Goal: Task Accomplishment & Management: Manage account settings

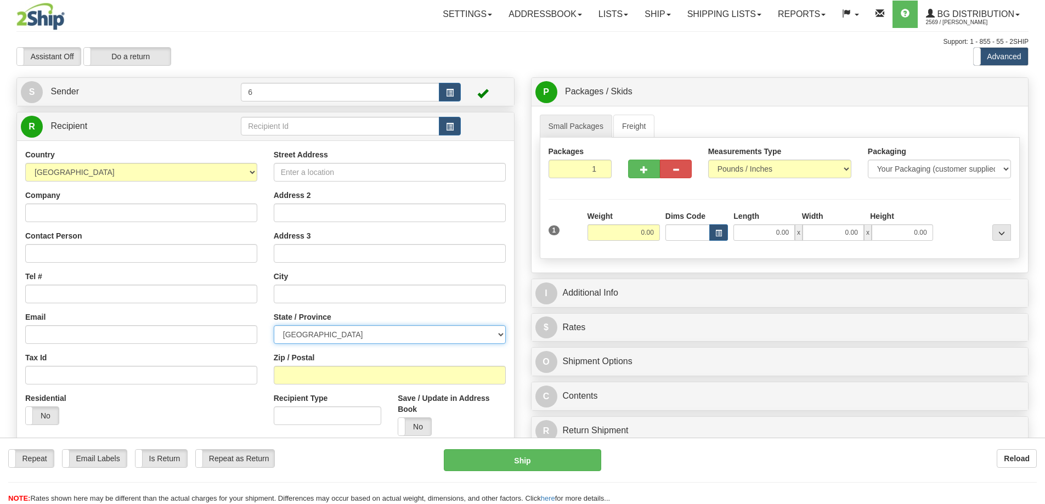
click at [502, 335] on select "ALBERTA BRITISH COLUMBIA MANITOBA NEW BRUNSWICK NEWFOUNDLAND NOVA SCOTIA NUNAVU…" at bounding box center [390, 334] width 232 height 19
select select "BC"
click at [274, 326] on select "ALBERTA BRITISH COLUMBIA MANITOBA NEW BRUNSWICK NEWFOUNDLAND NOVA SCOTIA NUNAVU…" at bounding box center [390, 334] width 232 height 19
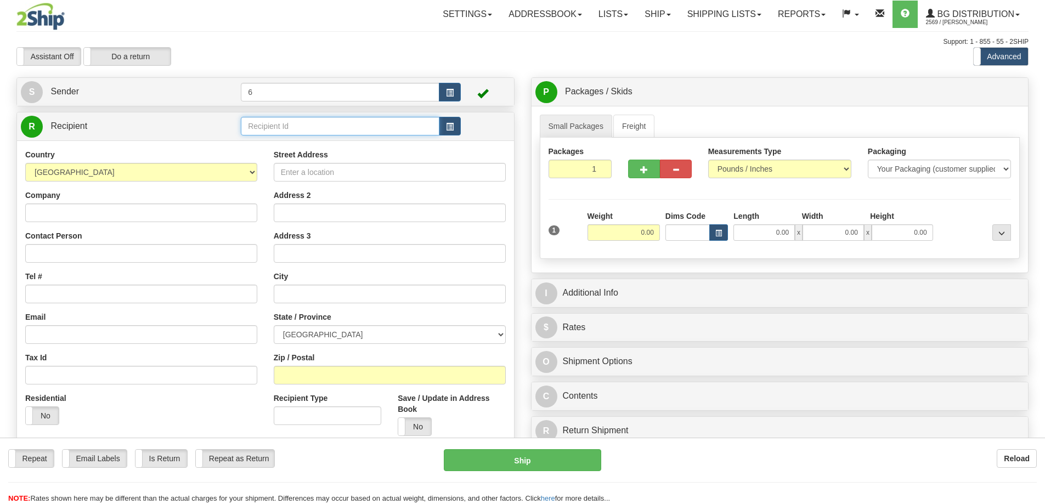
click at [345, 127] on input "text" at bounding box center [340, 126] width 199 height 19
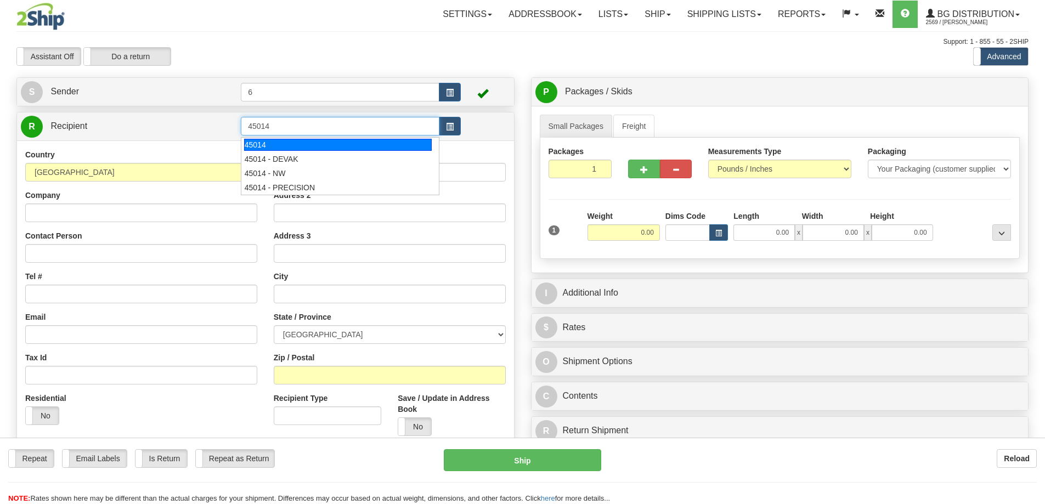
click at [345, 143] on div "45014" at bounding box center [338, 145] width 188 height 12
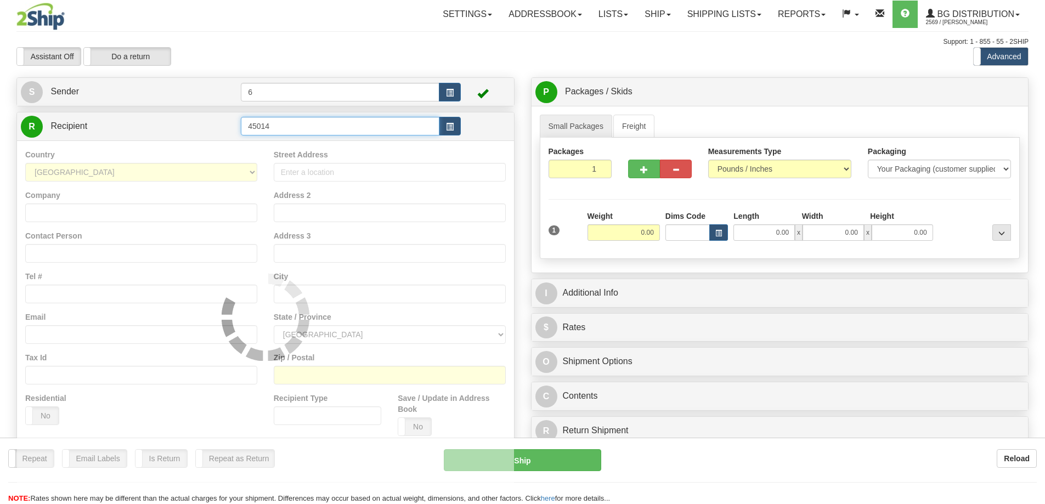
type input "45014"
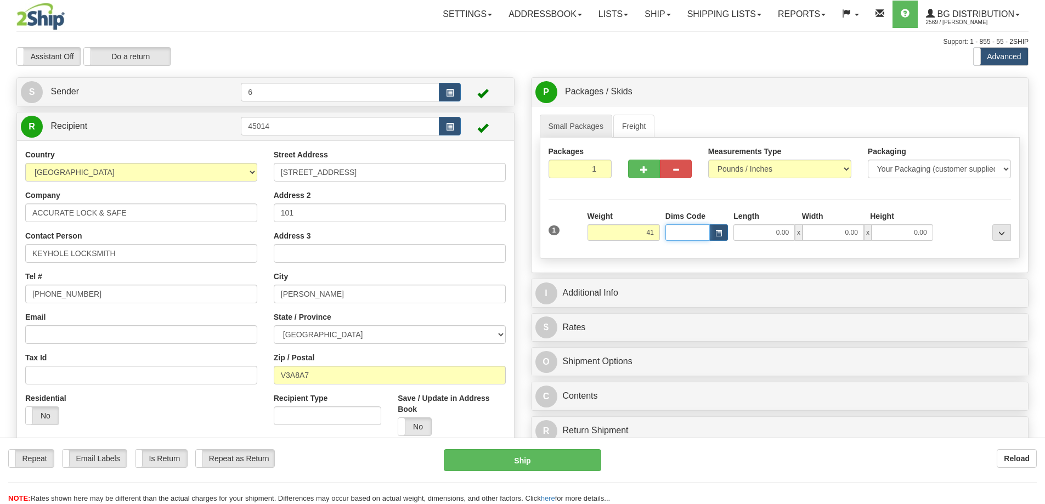
type input "41.00"
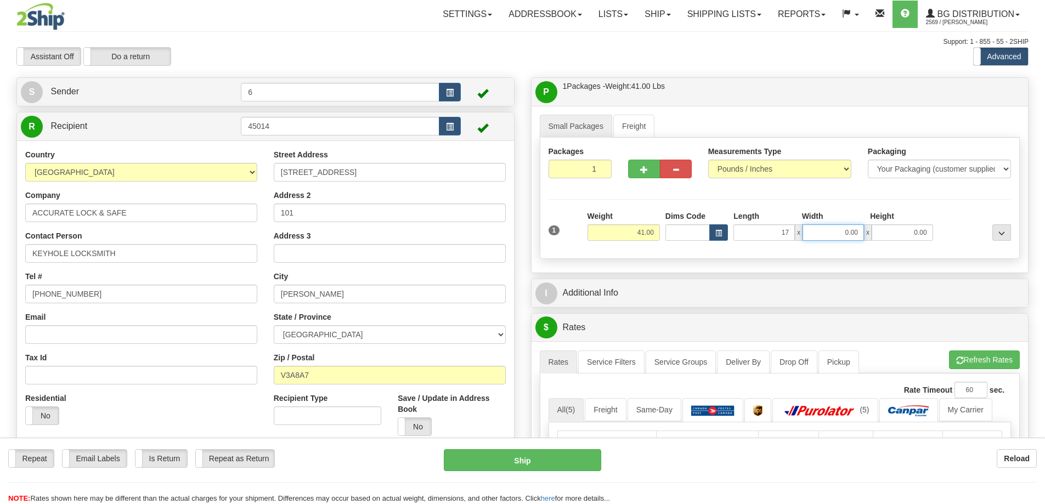
type input "17.00"
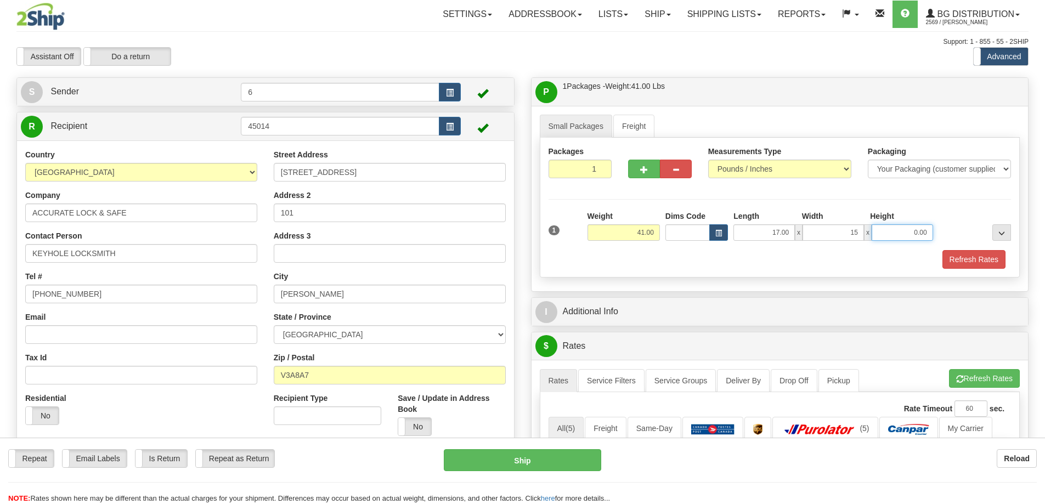
type input "15.00"
type input "13.00"
click at [636, 174] on button "button" at bounding box center [644, 169] width 32 height 19
radio input "true"
type input "2"
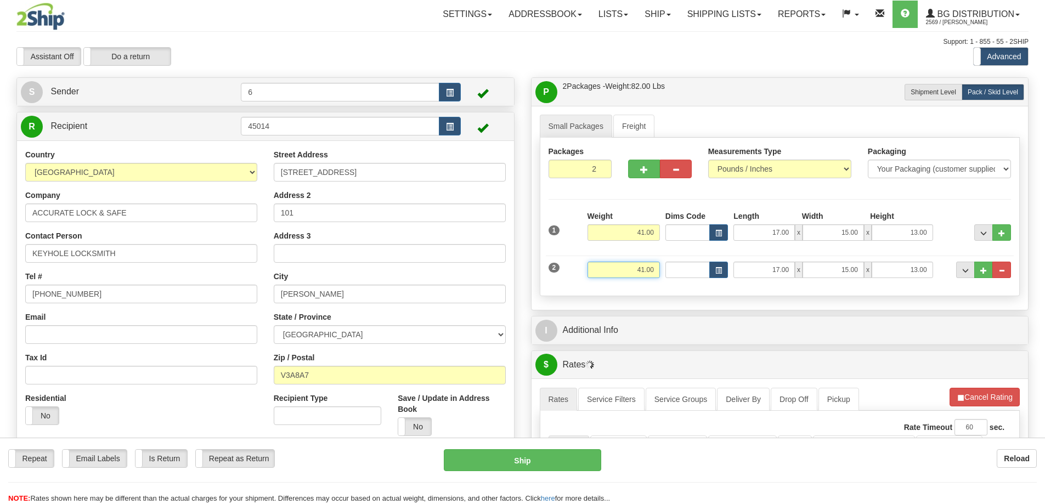
drag, startPoint x: 642, startPoint y: 270, endPoint x: 624, endPoint y: 269, distance: 18.7
click at [623, 271] on input "41.00" at bounding box center [624, 270] width 72 height 16
type input "26.00"
type input "13"
click at [689, 273] on input "13" at bounding box center [687, 270] width 44 height 16
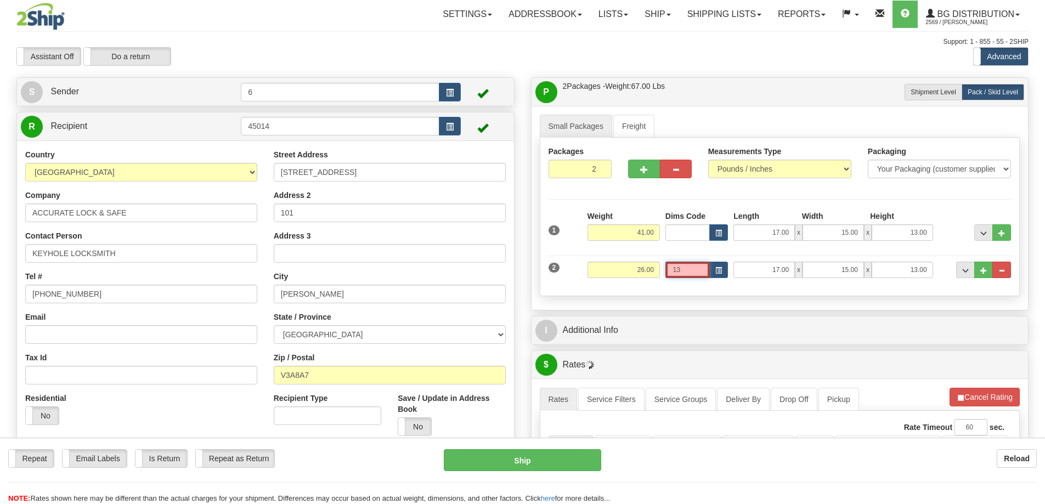
type input "1"
type input "13.00"
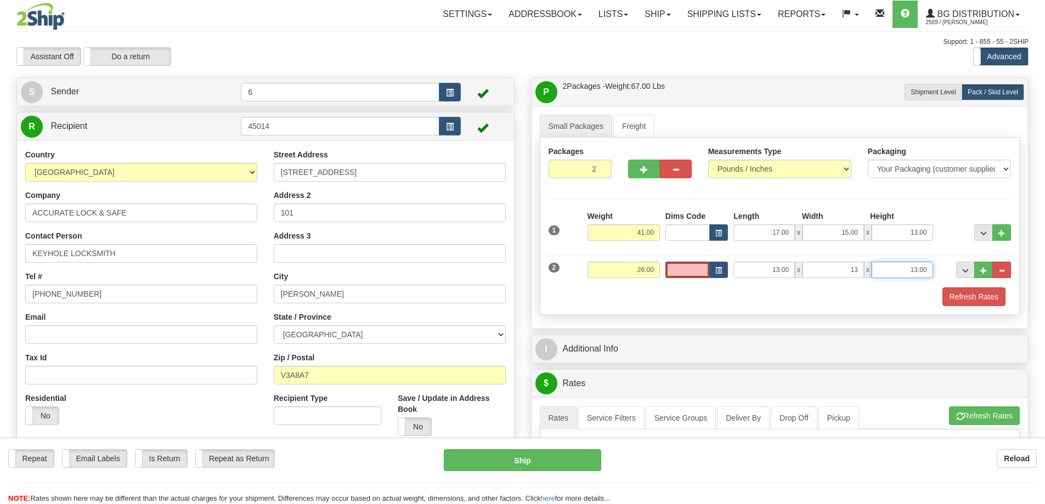
type input "13.00"
click at [650, 168] on button "button" at bounding box center [644, 169] width 32 height 19
type input "3"
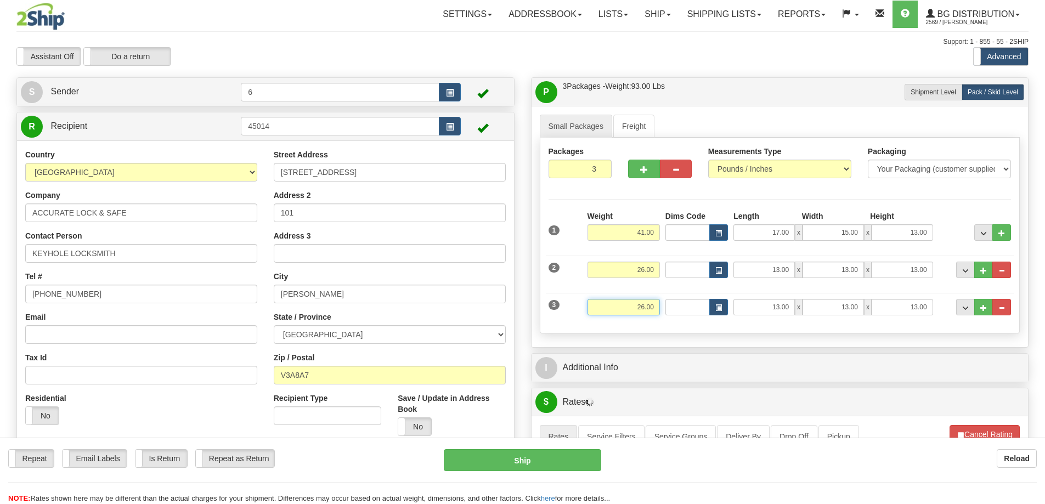
click at [642, 306] on input "26.00" at bounding box center [624, 307] width 72 height 16
type input "28.00"
type input "34.00"
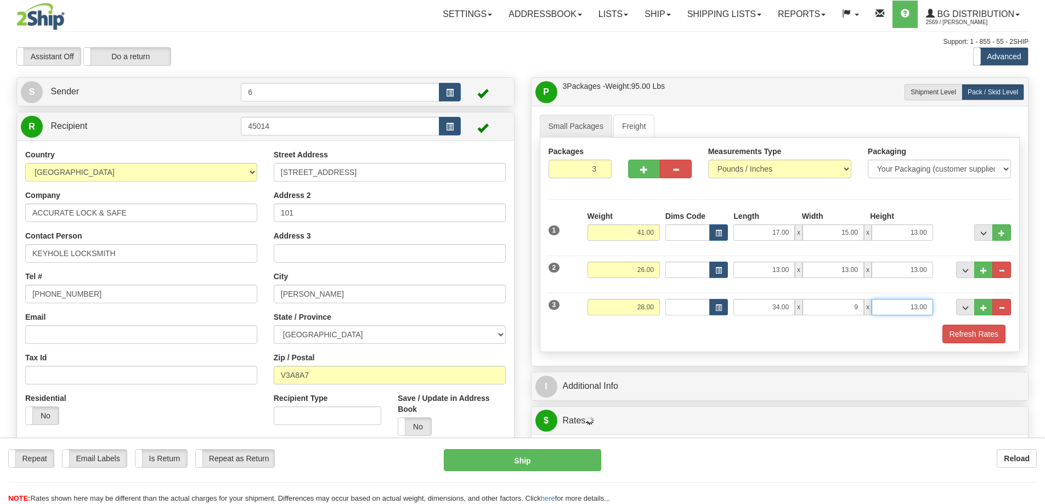
type input "9.00"
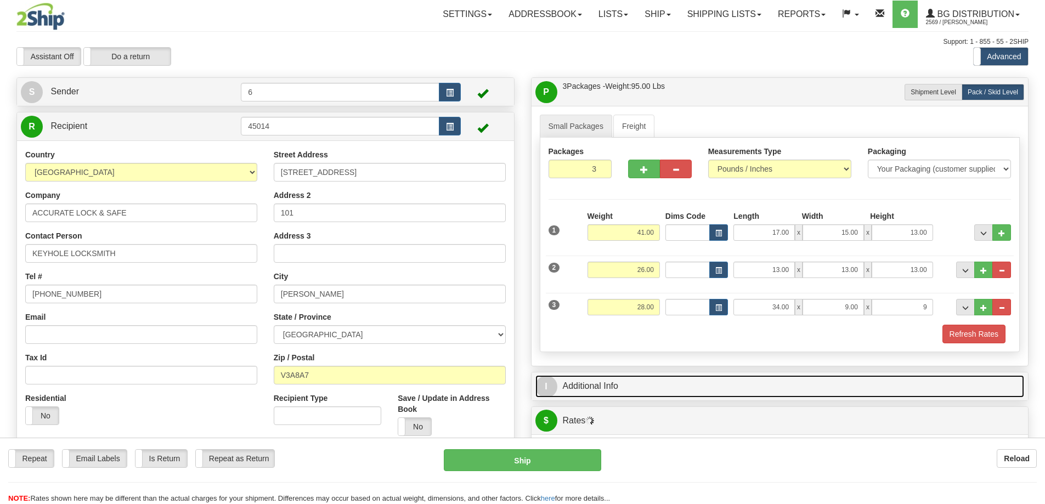
type input "9.00"
click at [601, 382] on link "I Additional Info" at bounding box center [779, 386] width 489 height 22
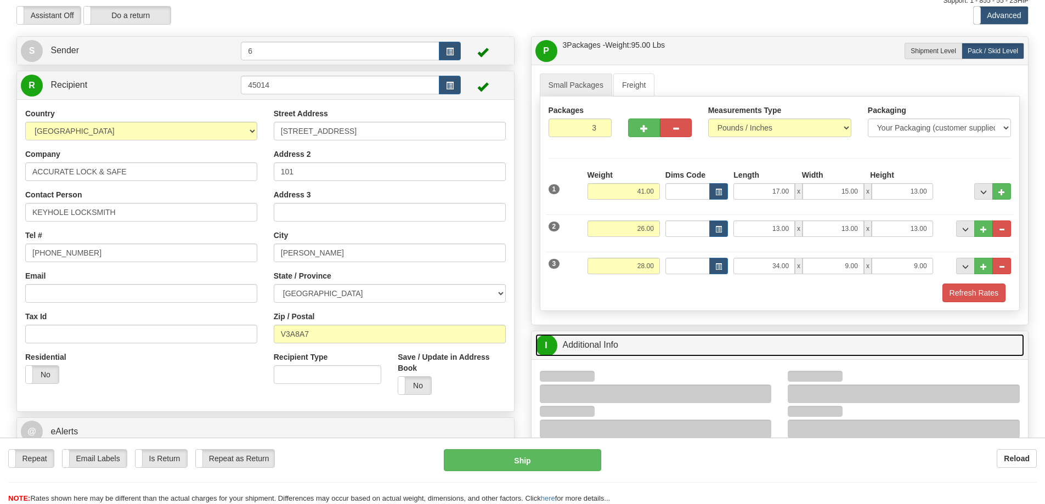
scroll to position [110, 0]
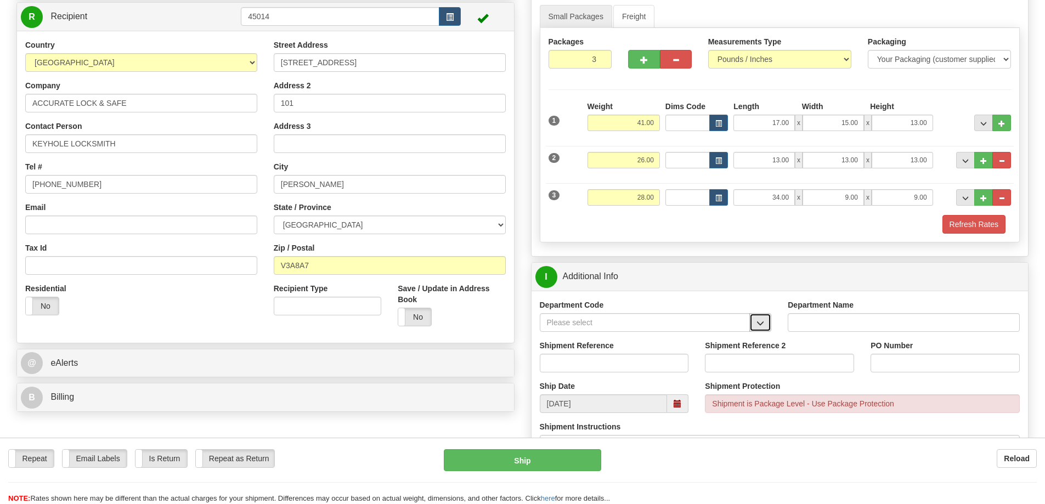
click at [760, 319] on button "button" at bounding box center [760, 322] width 22 height 19
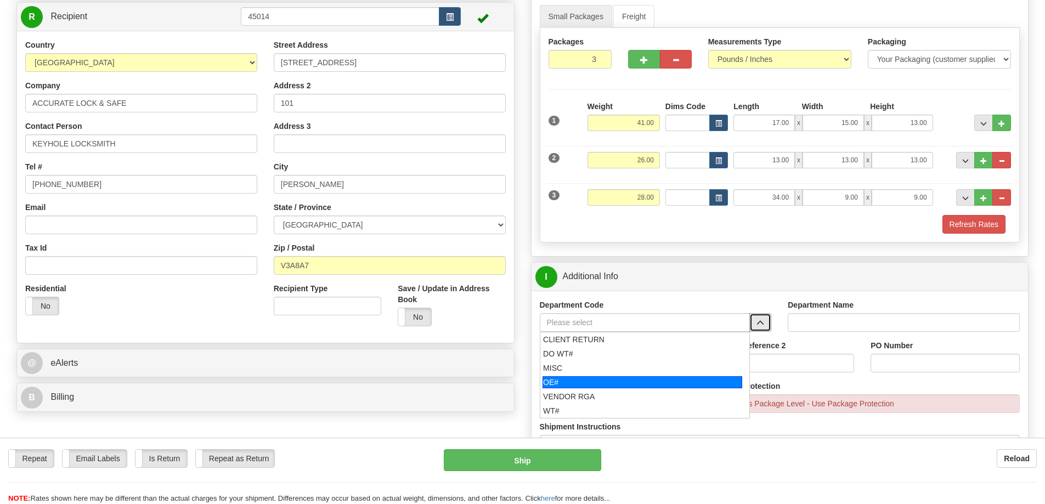
click at [614, 382] on div "OE#" at bounding box center [643, 382] width 200 height 12
type input "OE#"
type input "ORDERS"
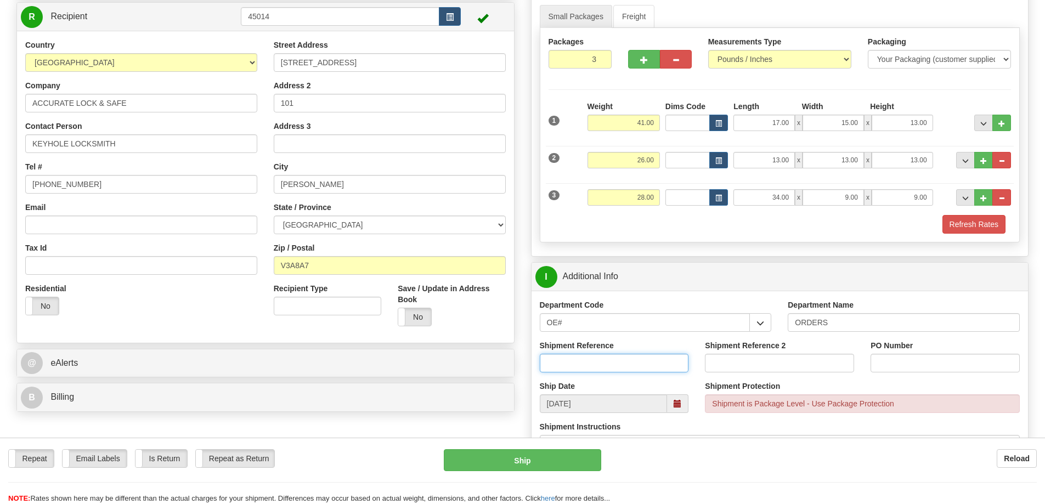
click at [651, 359] on input "Shipment Reference" at bounding box center [614, 363] width 149 height 19
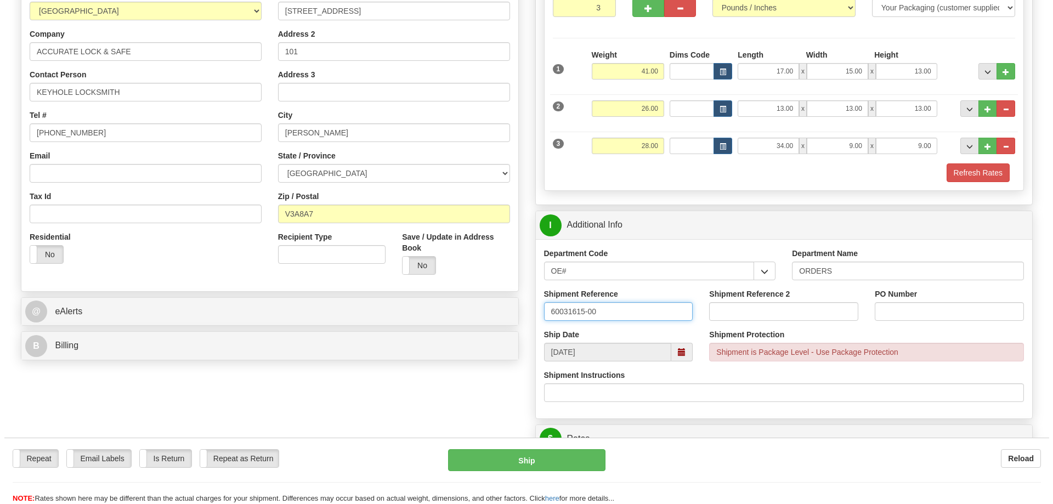
scroll to position [439, 0]
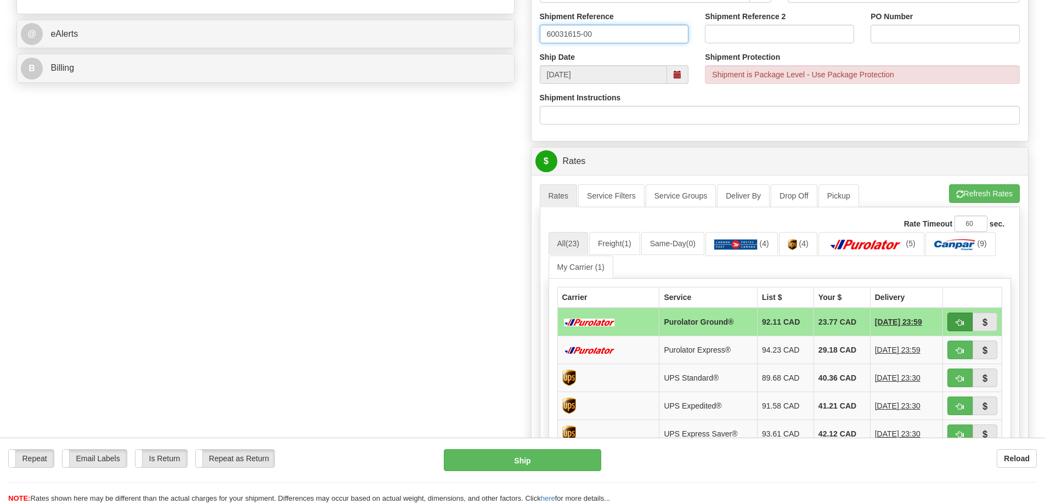
type input "60031615-00"
click at [961, 323] on span "button" at bounding box center [960, 322] width 8 height 7
type input "260"
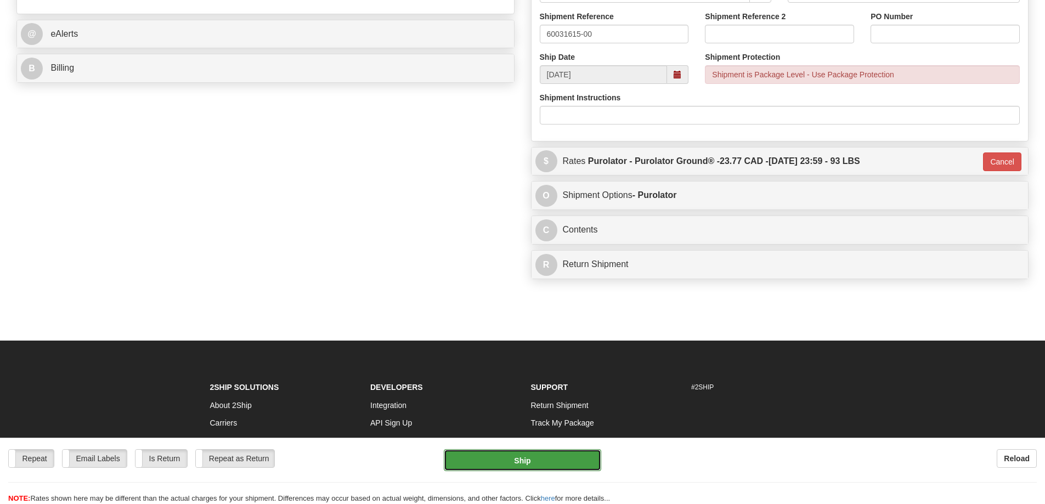
click at [558, 459] on button "Ship" at bounding box center [522, 460] width 157 height 22
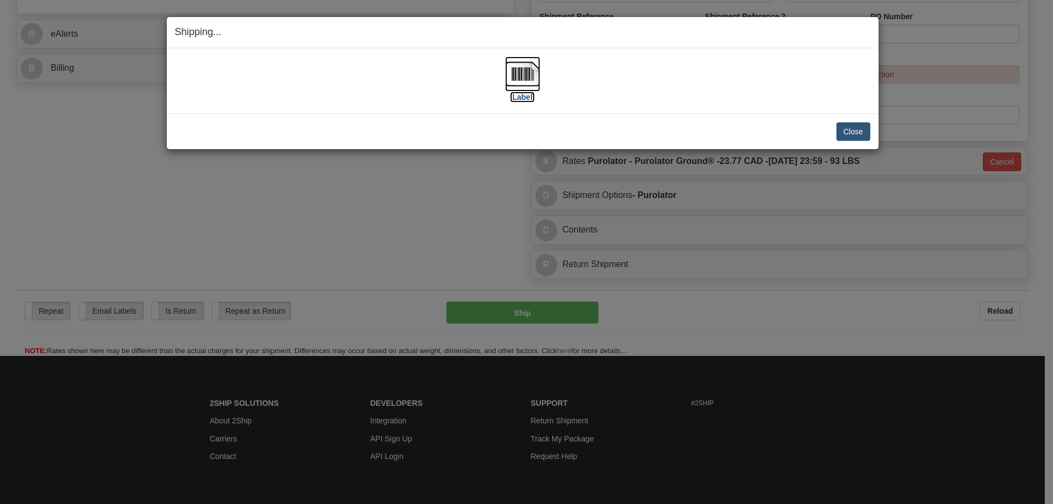
click at [519, 83] on img at bounding box center [522, 74] width 35 height 35
click at [861, 131] on button "Close" at bounding box center [854, 131] width 34 height 19
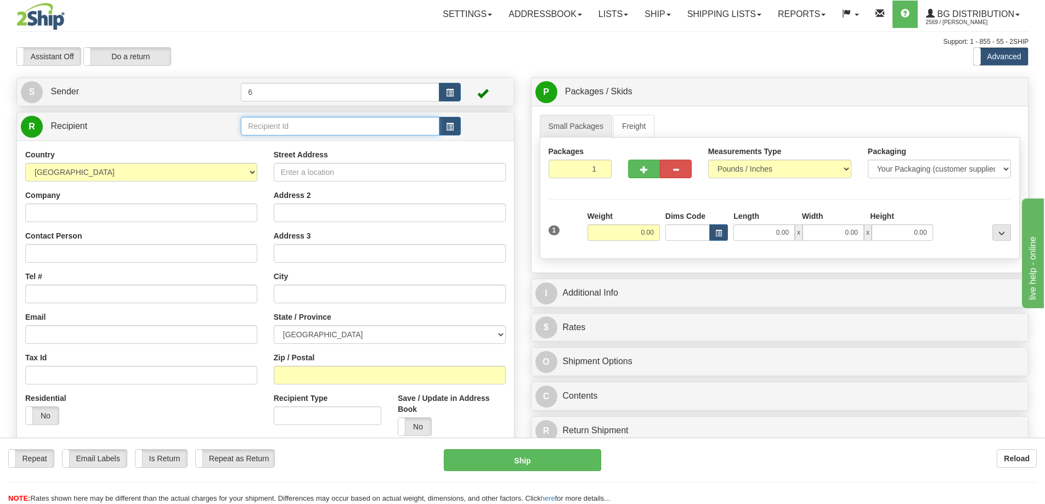
click at [363, 127] on input "text" at bounding box center [340, 126] width 199 height 19
click at [336, 143] on div "41007" at bounding box center [338, 145] width 188 height 12
type input "41007"
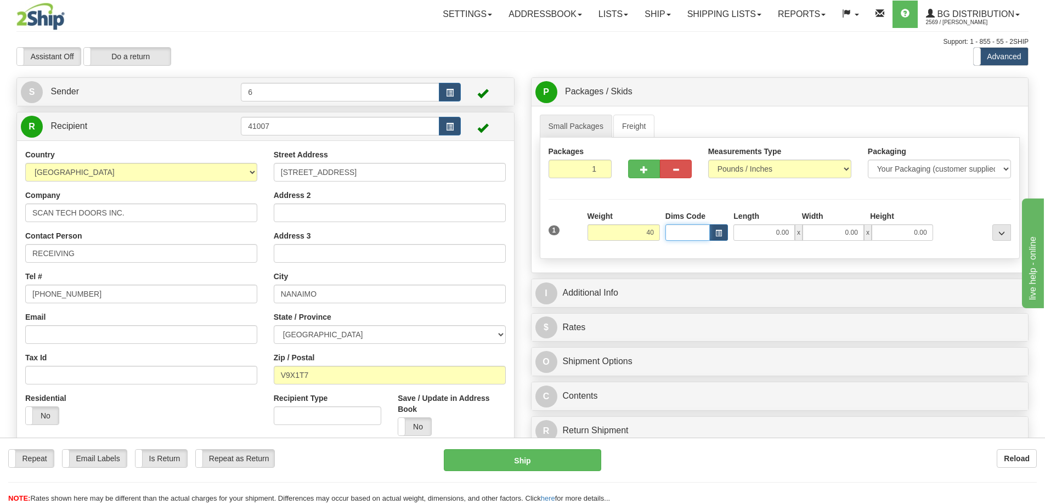
type input "40.00"
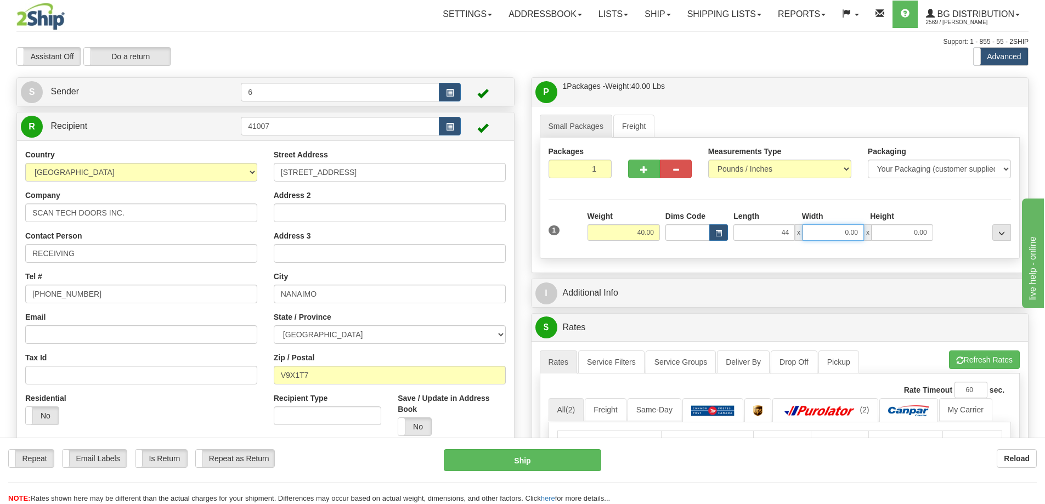
type input "44.00"
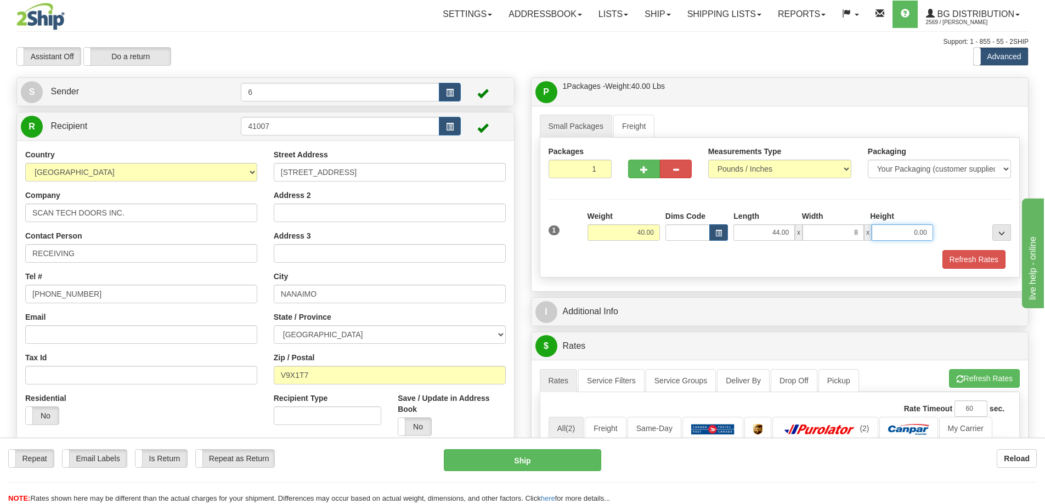
type input "8.00"
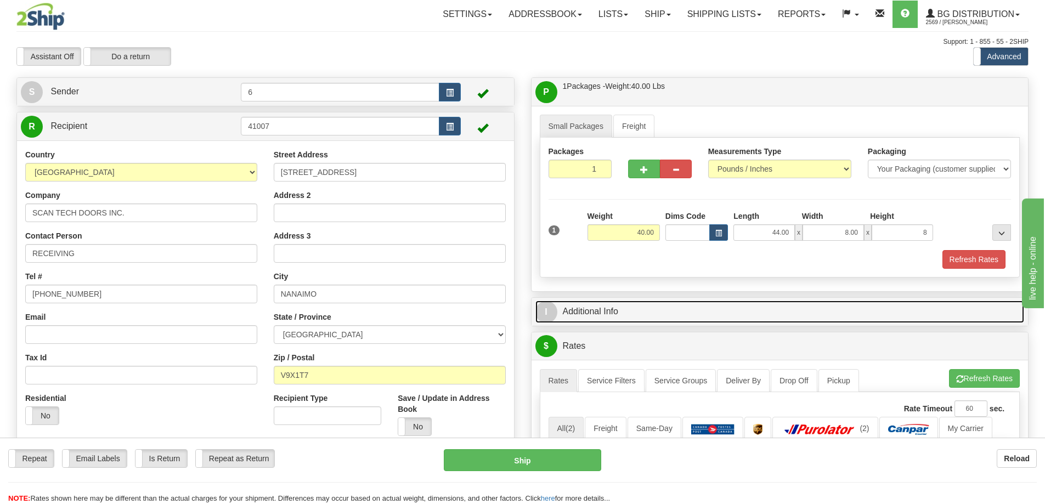
type input "8.00"
click at [609, 307] on link "I Additional Info" at bounding box center [779, 312] width 489 height 22
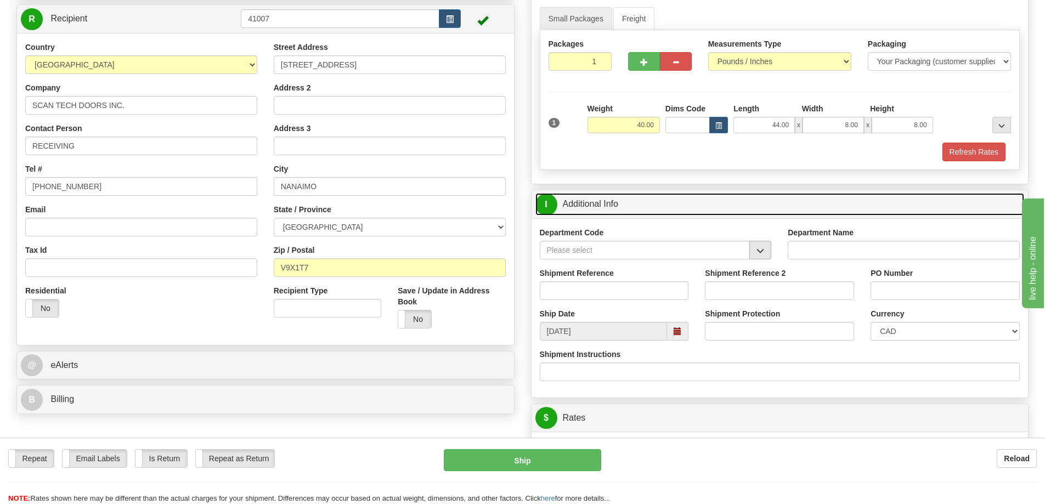
scroll to position [110, 0]
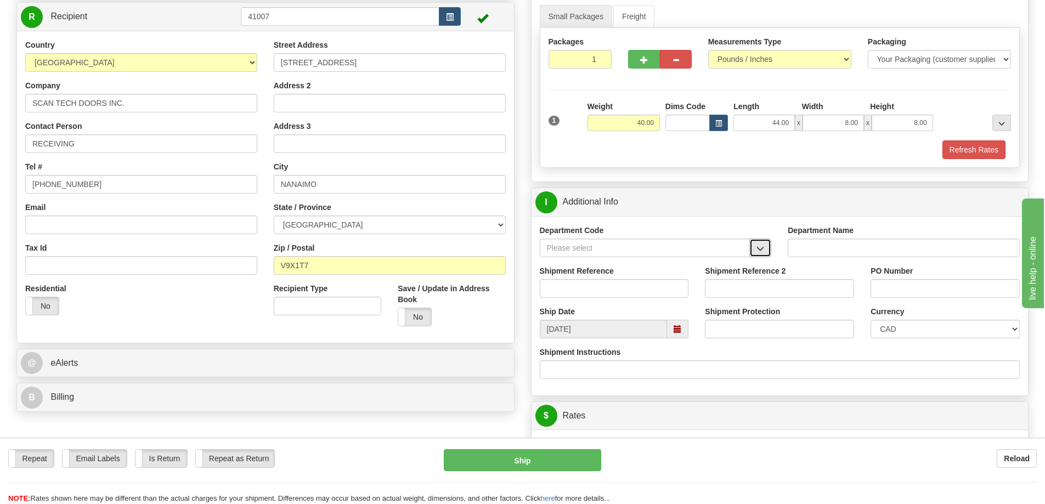
click at [753, 249] on button "button" at bounding box center [760, 248] width 22 height 19
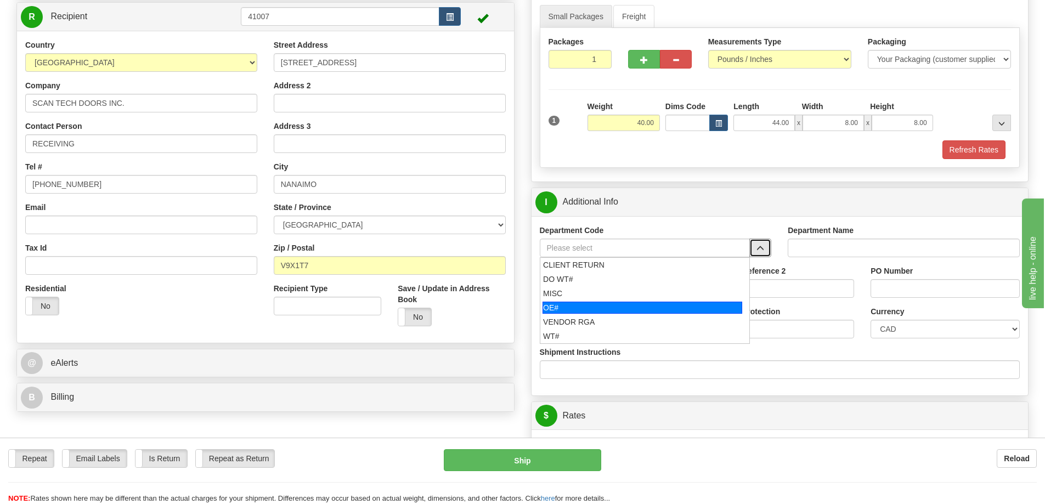
click at [624, 305] on div "OE#" at bounding box center [643, 308] width 200 height 12
type input "OE#"
type input "ORDERS"
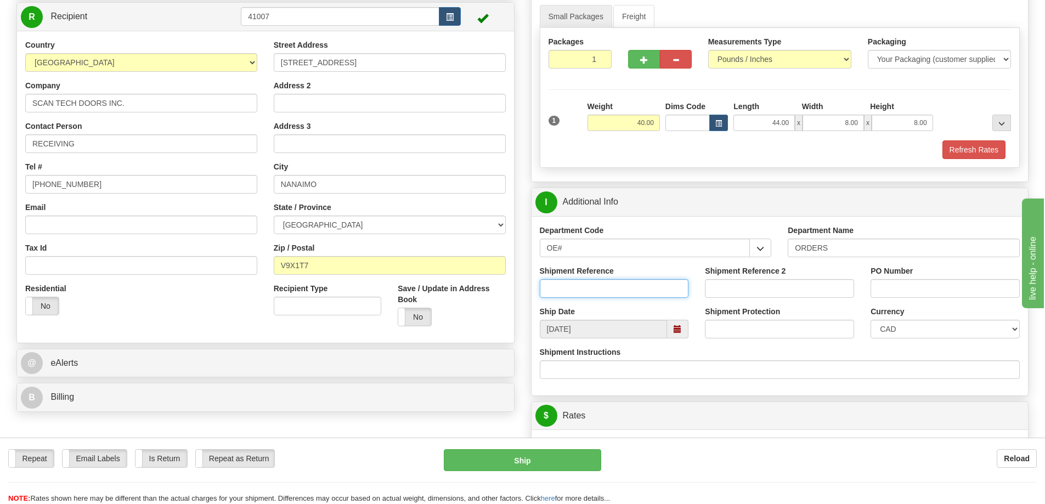
click at [625, 292] on input "Shipment Reference" at bounding box center [614, 288] width 149 height 19
type input "60031633-00"
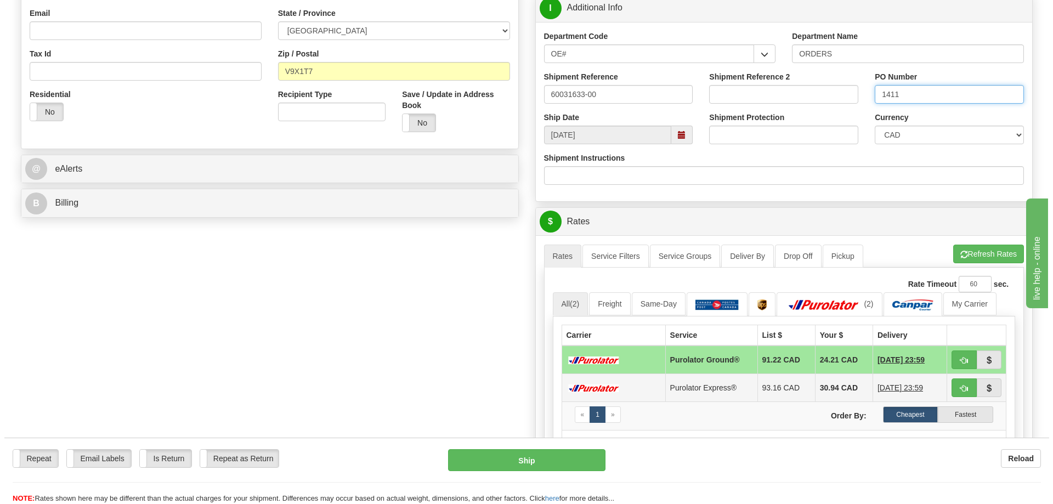
scroll to position [329, 0]
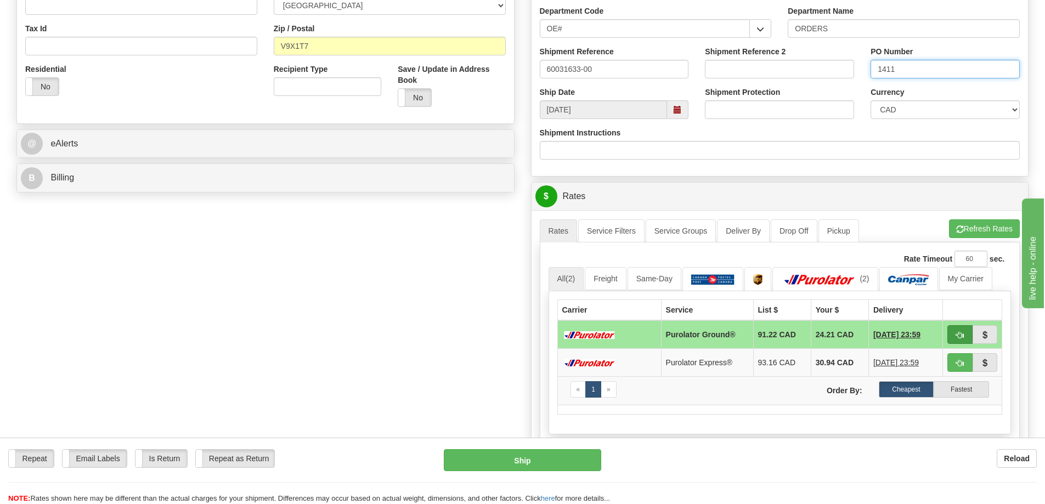
type input "1411"
click at [960, 335] on span "button" at bounding box center [960, 335] width 8 height 7
type input "260"
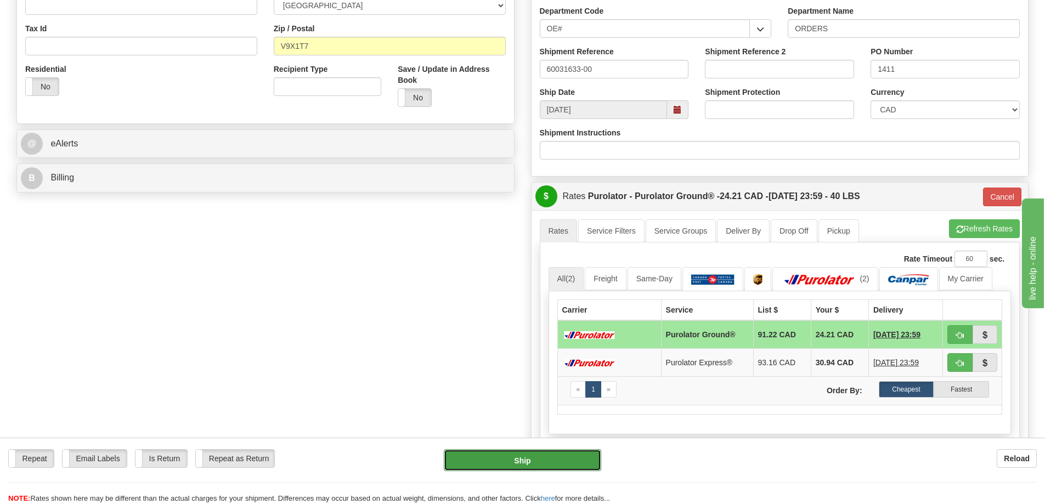
click at [523, 460] on button "Ship" at bounding box center [522, 460] width 157 height 22
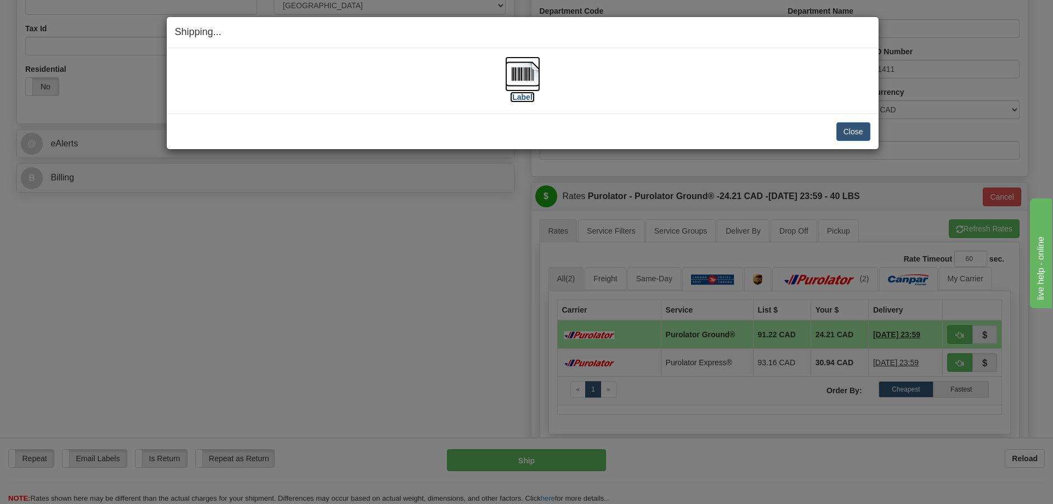
click at [532, 78] on img at bounding box center [522, 74] width 35 height 35
click at [853, 131] on button "Close" at bounding box center [854, 131] width 34 height 19
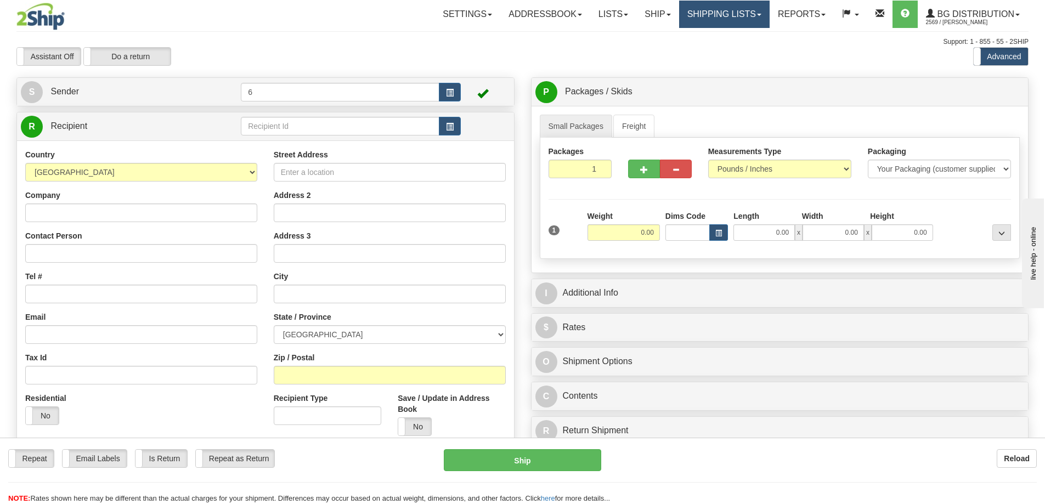
click at [701, 18] on link "Shipping lists" at bounding box center [724, 14] width 91 height 27
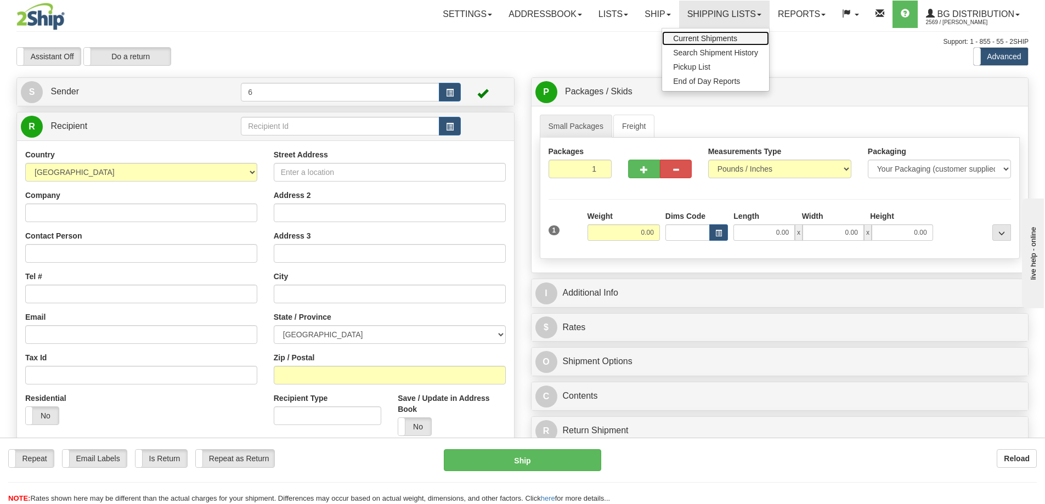
click at [715, 39] on span "Current Shipments" at bounding box center [705, 38] width 64 height 9
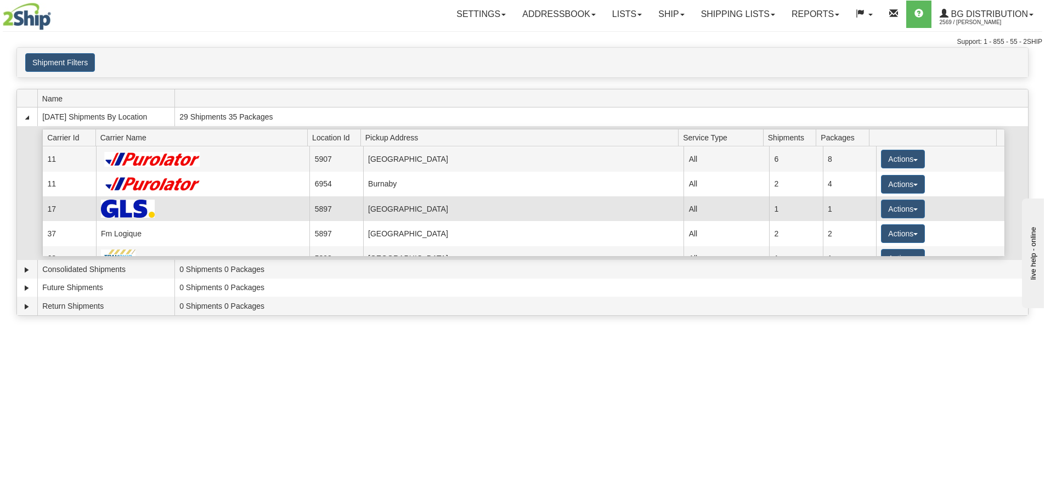
scroll to position [55, 0]
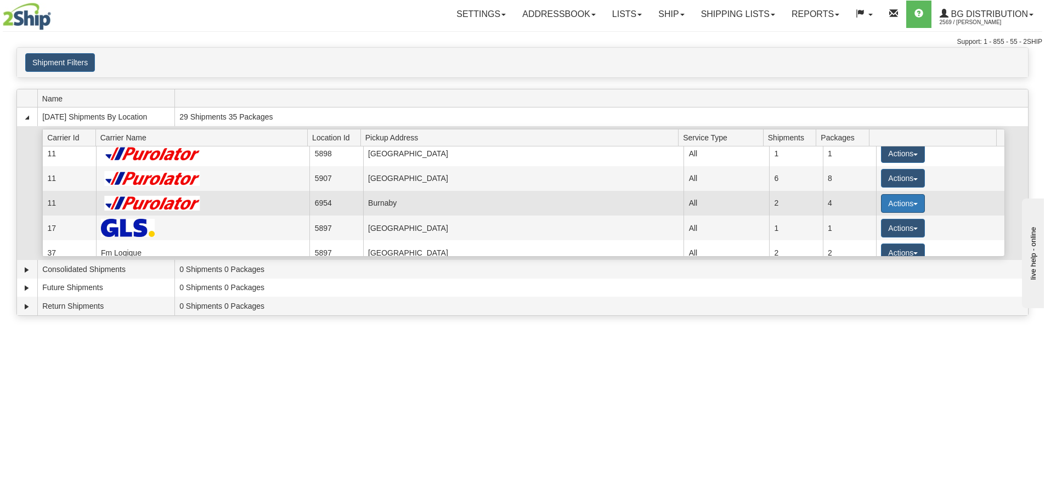
click at [911, 208] on button "Actions" at bounding box center [903, 203] width 44 height 19
click at [877, 228] on span "Details" at bounding box center [863, 224] width 30 height 8
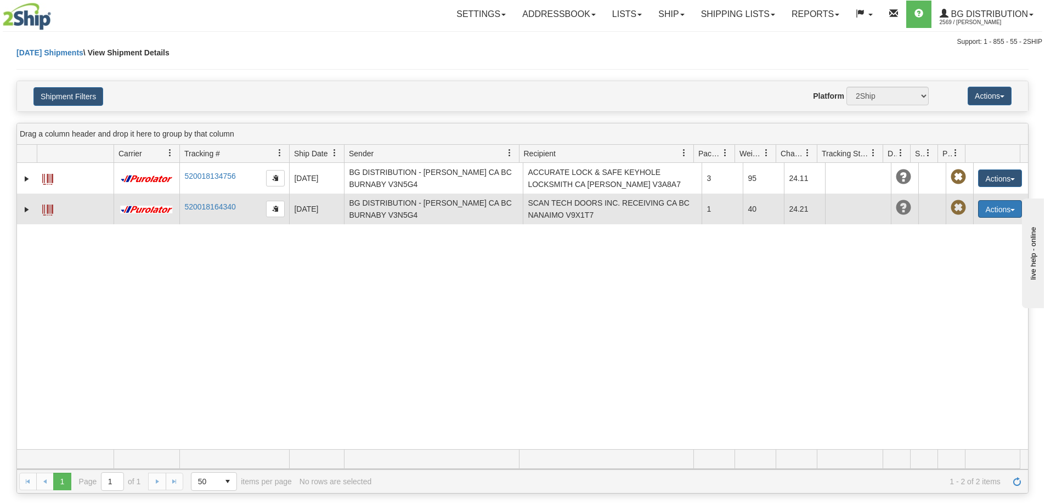
click at [991, 206] on button "Actions" at bounding box center [1000, 209] width 44 height 18
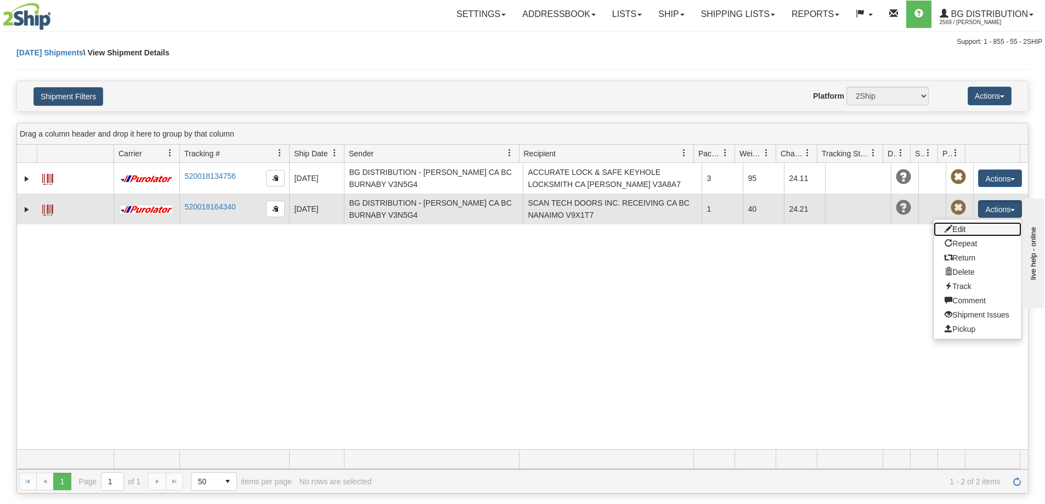
click at [991, 232] on link "Edit" at bounding box center [978, 229] width 88 height 14
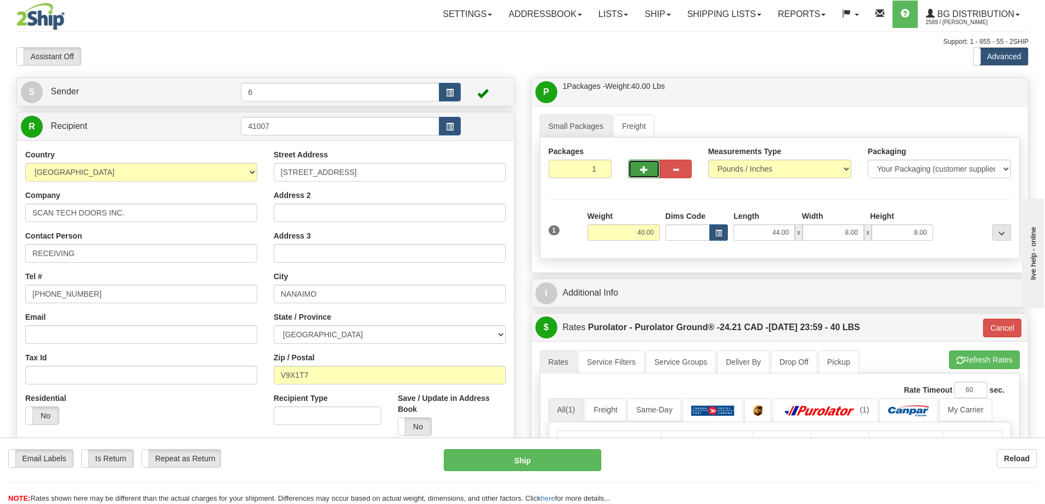
click at [643, 170] on span "button" at bounding box center [644, 169] width 8 height 7
radio input "true"
type input "2"
type input "260"
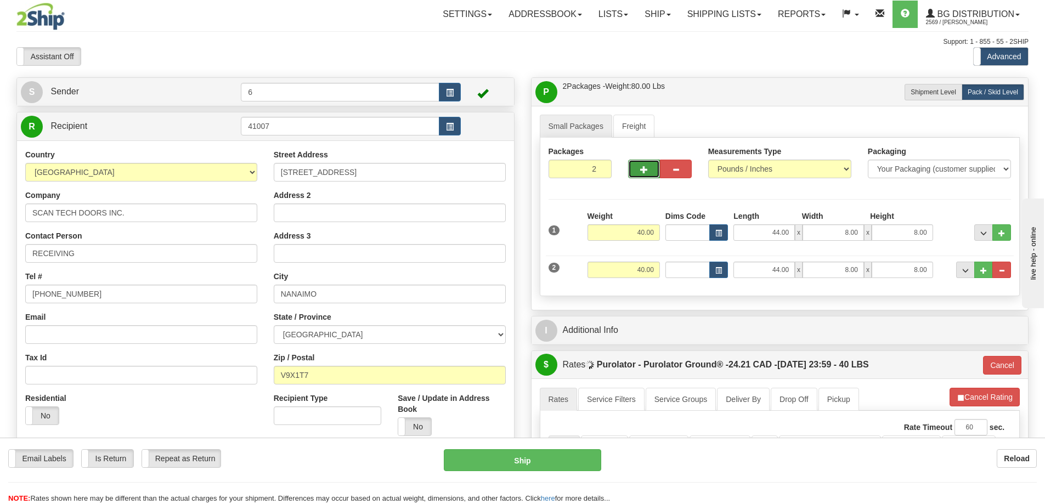
click at [645, 171] on span "button" at bounding box center [644, 169] width 8 height 7
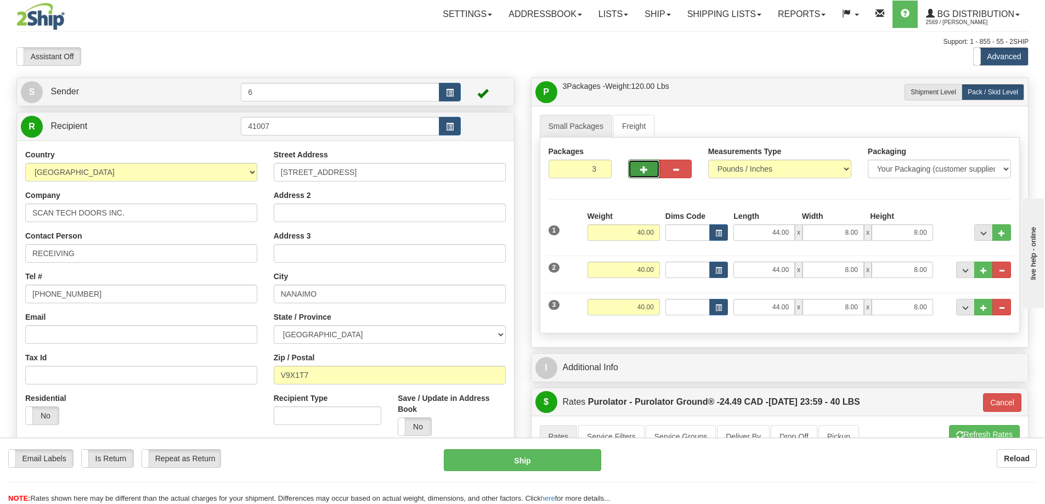
click at [645, 173] on span "button" at bounding box center [644, 169] width 8 height 7
type input "4"
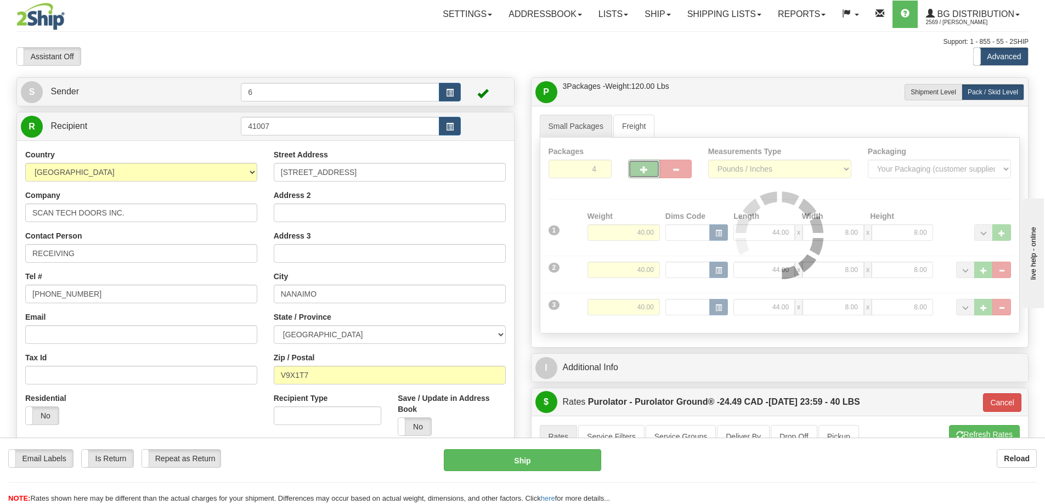
type input "260"
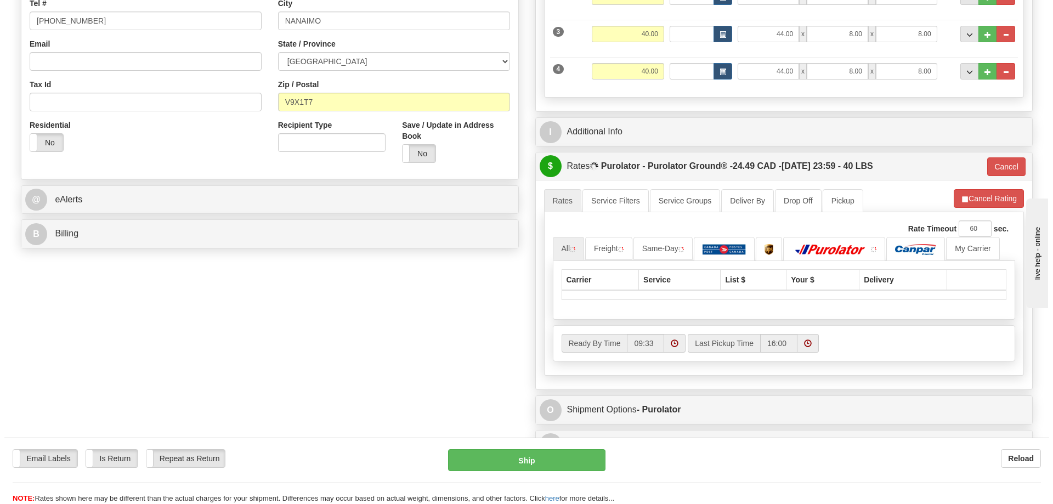
scroll to position [274, 0]
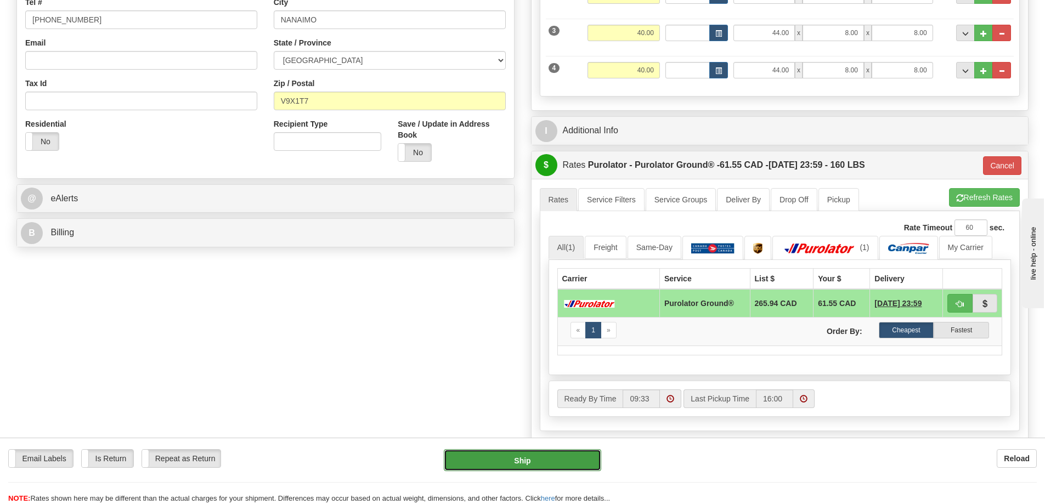
click at [557, 456] on button "Ship" at bounding box center [522, 460] width 157 height 22
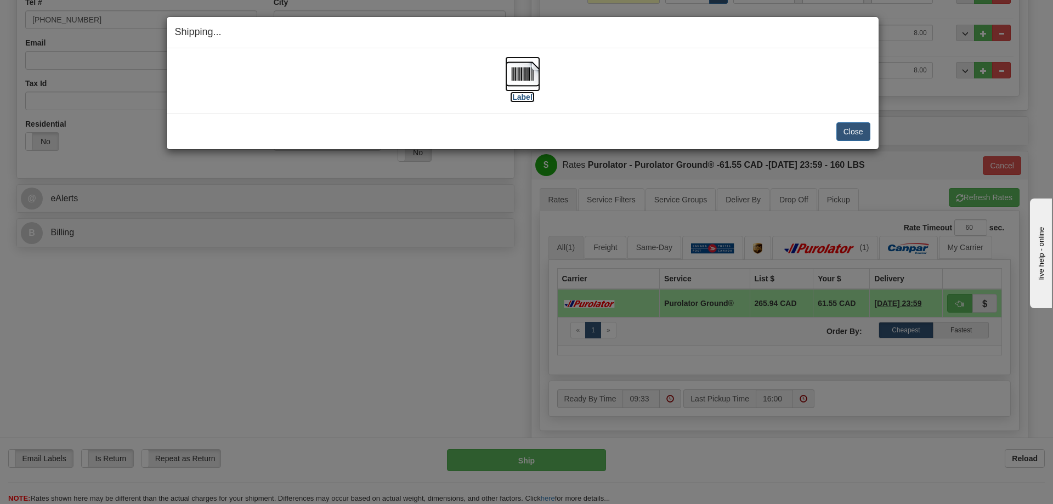
click at [512, 73] on img at bounding box center [522, 74] width 35 height 35
click at [863, 131] on button "Close" at bounding box center [854, 131] width 34 height 19
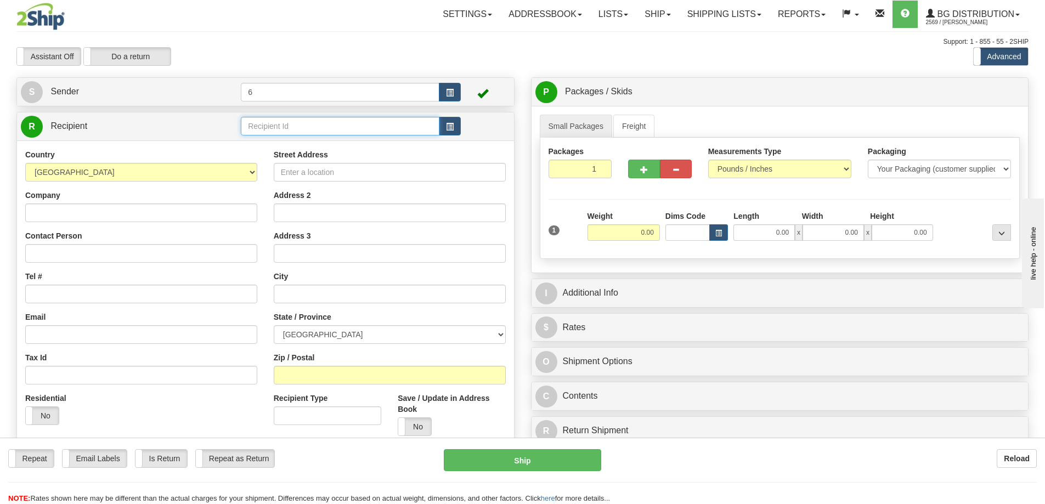
click at [317, 128] on input "text" at bounding box center [340, 126] width 199 height 19
click at [299, 161] on div "41010 - NICK" at bounding box center [338, 159] width 188 height 12
type input "41010 - NICK"
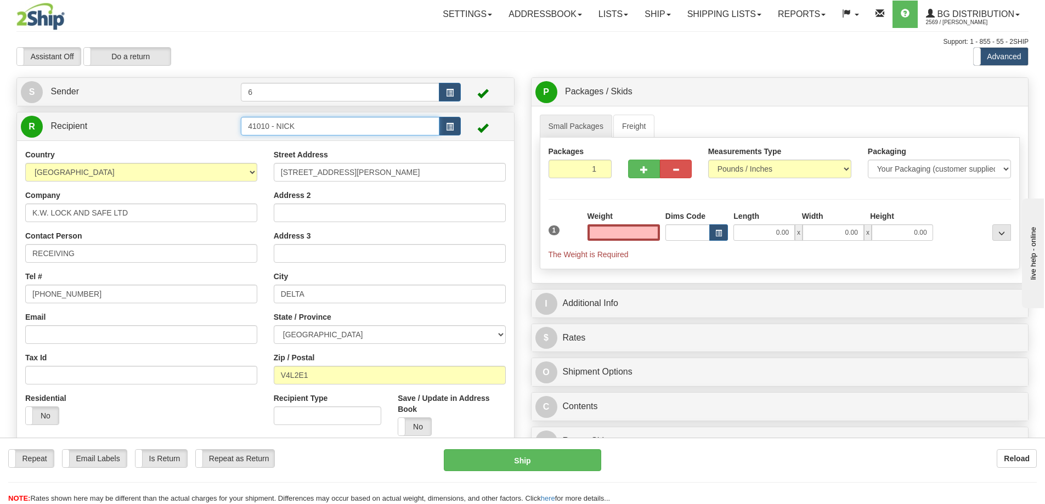
type input "0.00"
click at [333, 129] on input "41010 - NICK" at bounding box center [340, 126] width 199 height 19
click at [342, 143] on div "41010" at bounding box center [338, 145] width 188 height 12
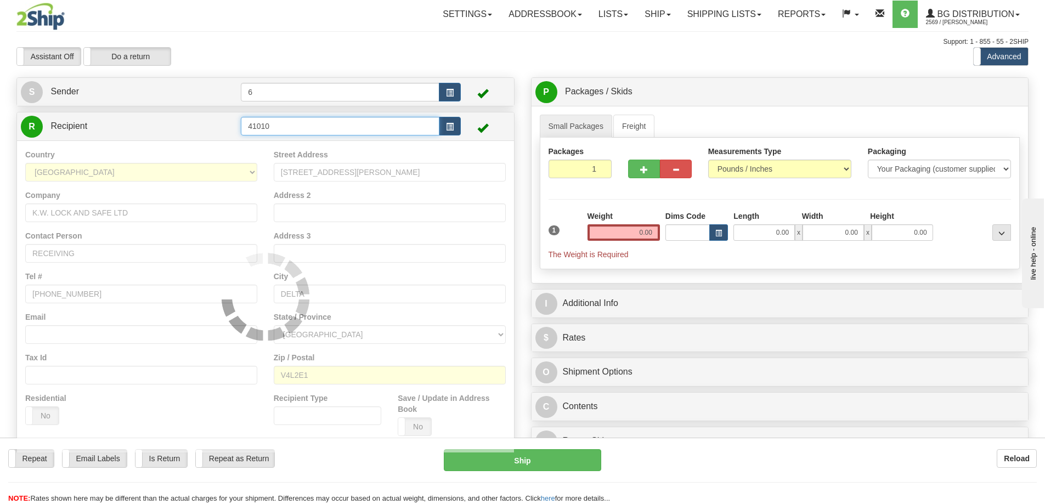
type input "41010"
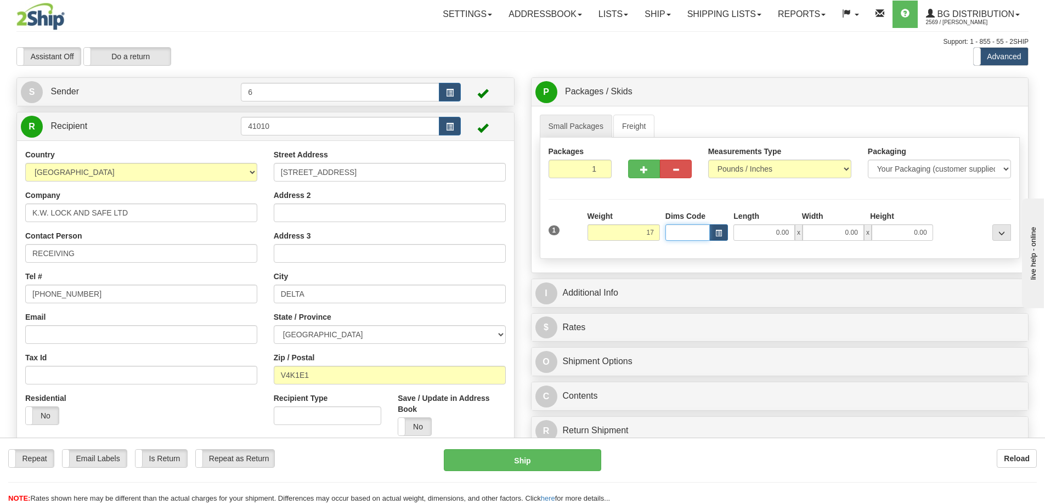
type input "17.00"
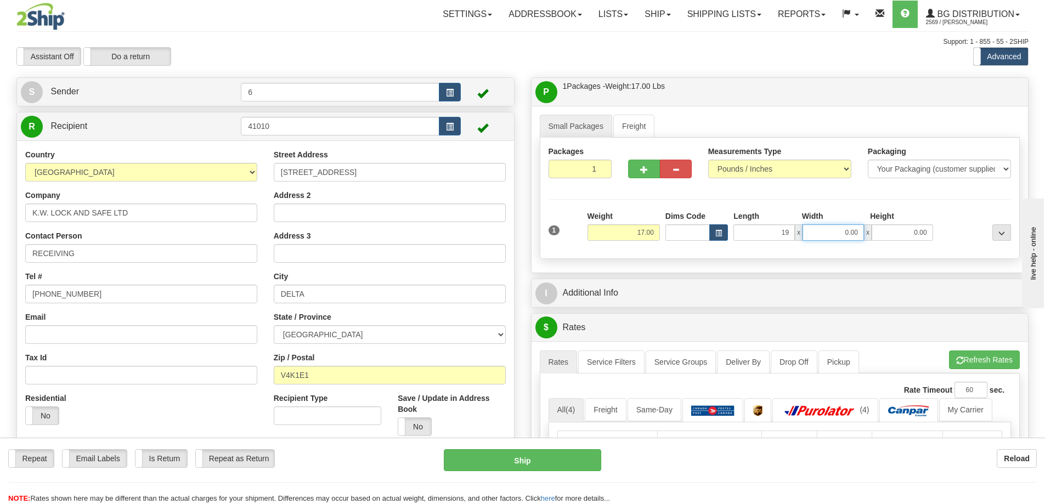
type input "19.00"
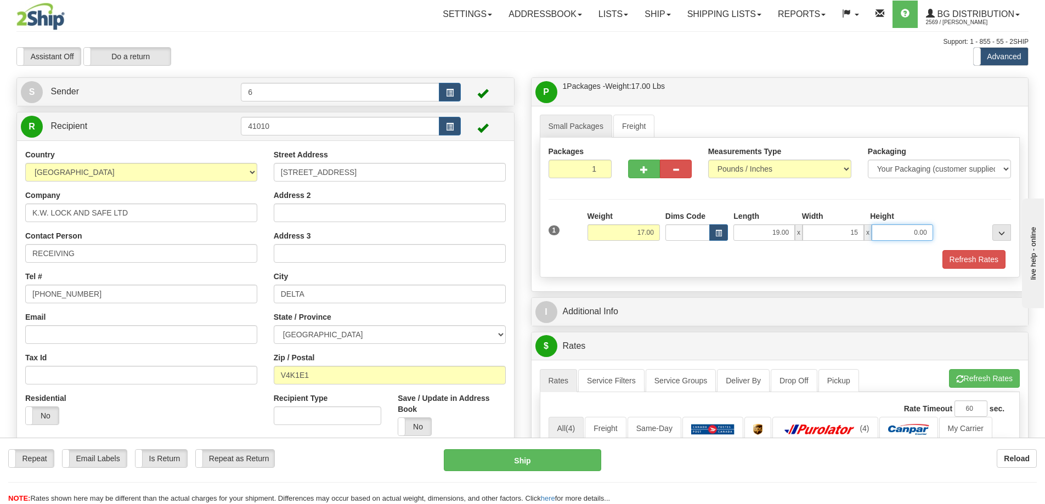
type input "15.00"
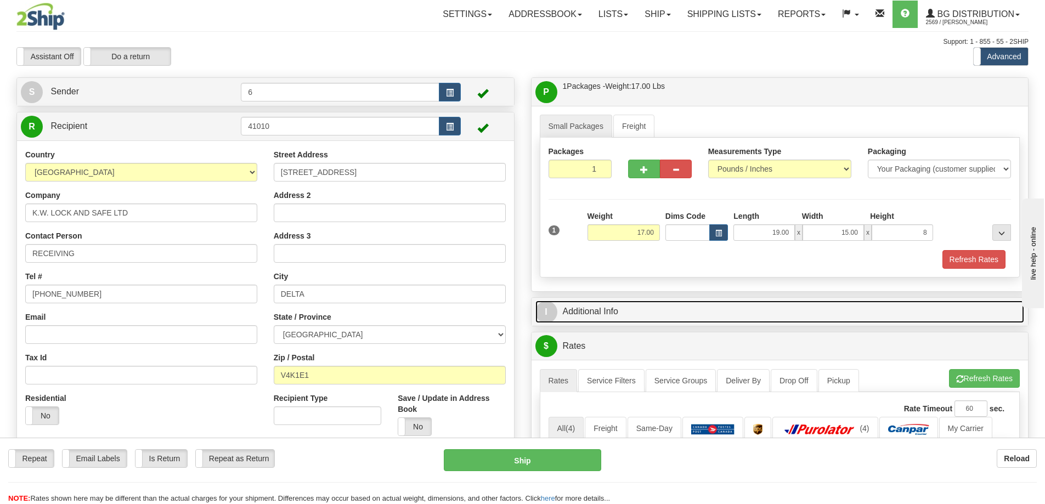
type input "8.00"
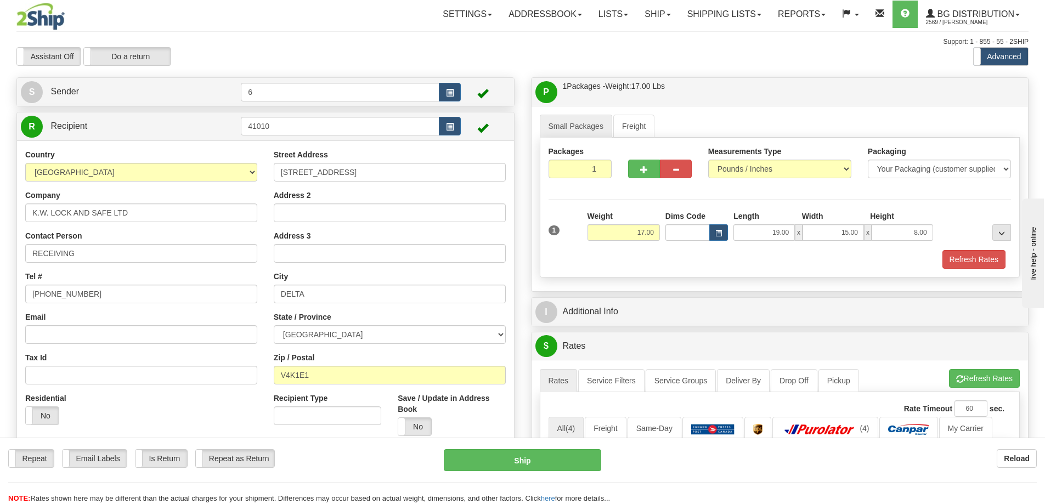
click at [627, 300] on div "I Additional Info" at bounding box center [780, 312] width 497 height 28
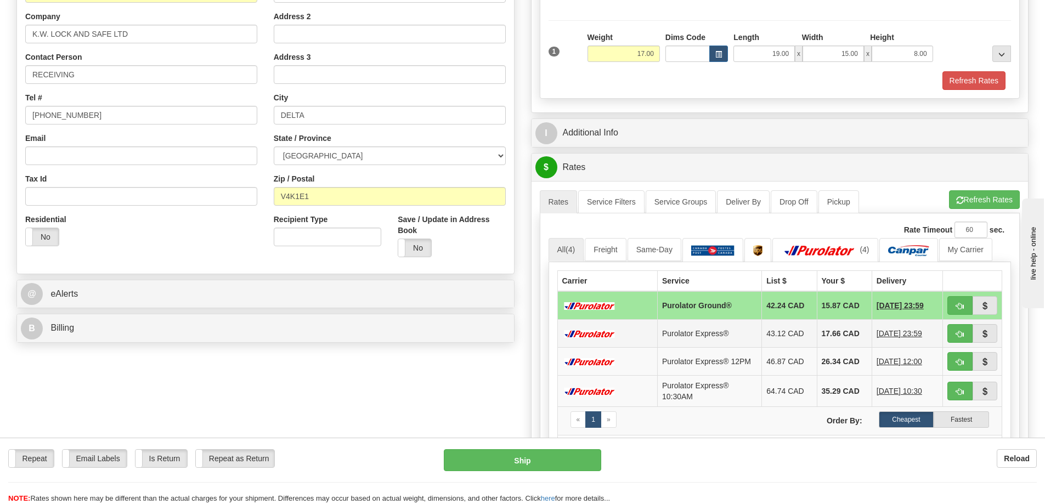
scroll to position [219, 0]
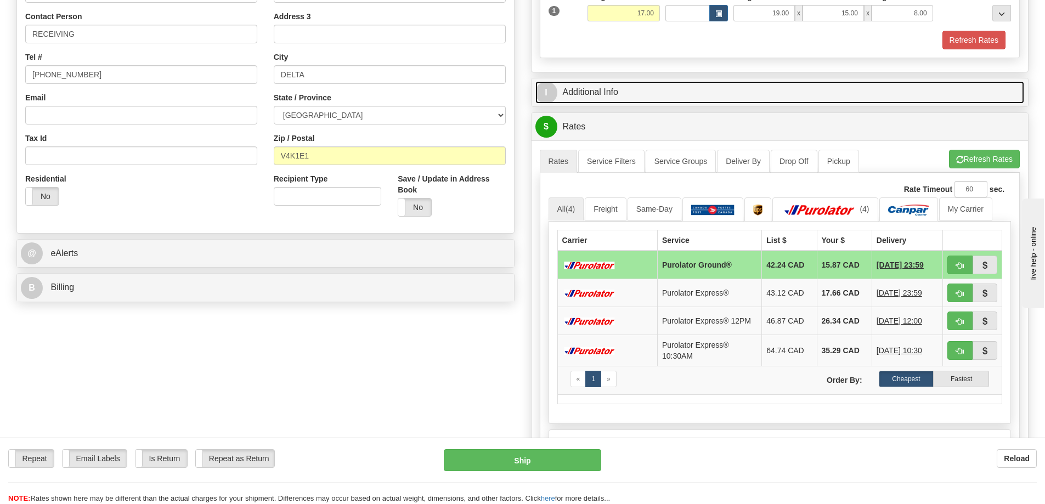
click at [658, 99] on link "I Additional Info" at bounding box center [779, 92] width 489 height 22
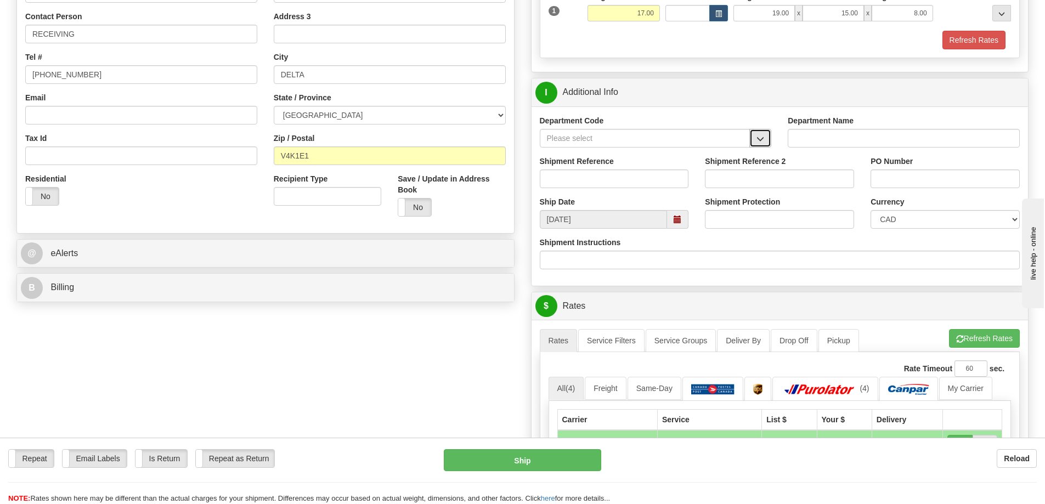
click at [765, 143] on button "button" at bounding box center [760, 138] width 22 height 19
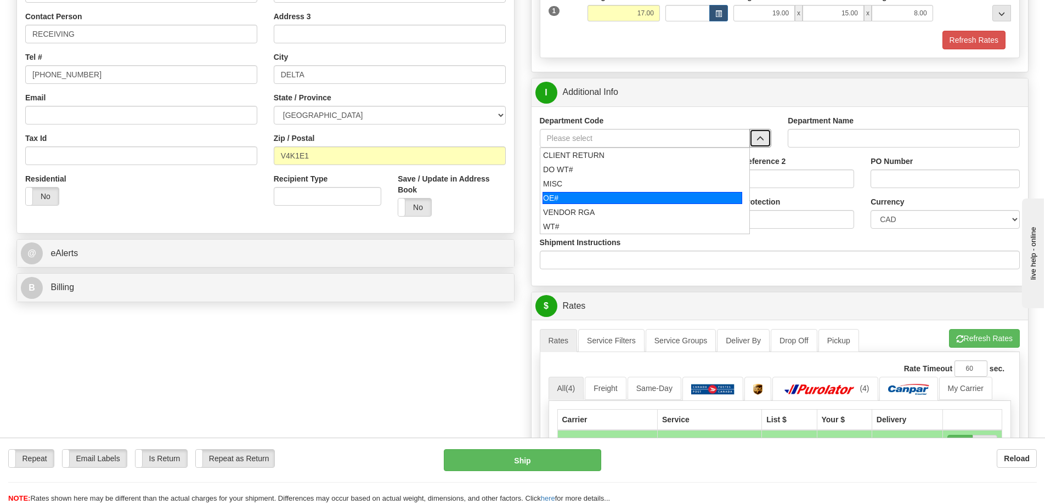
click at [706, 195] on div "OE#" at bounding box center [643, 198] width 200 height 12
type input "OE#"
type input "ORDERS"
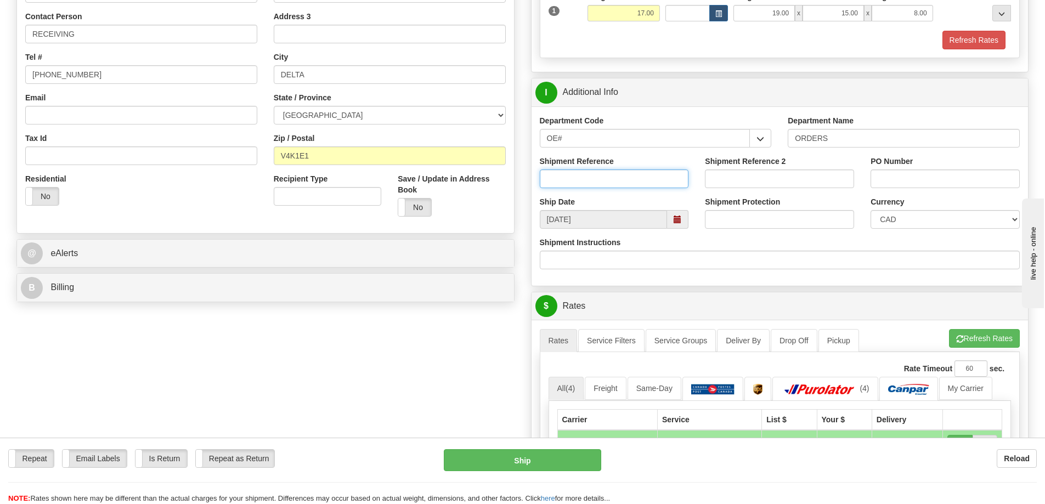
drag, startPoint x: 668, startPoint y: 177, endPoint x: 667, endPoint y: 183, distance: 6.1
click at [669, 177] on input "Shipment Reference" at bounding box center [614, 179] width 149 height 19
type input "60031152-01 6001653-00"
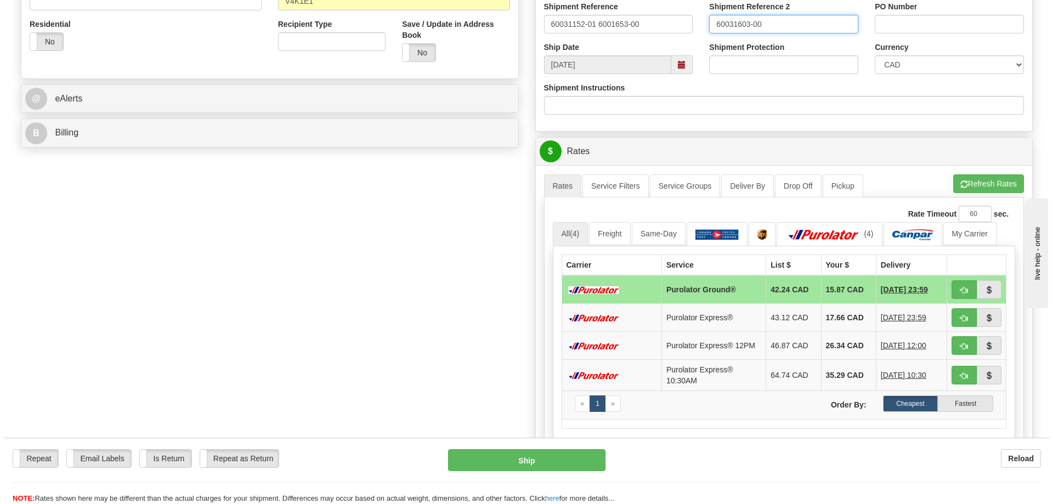
scroll to position [384, 0]
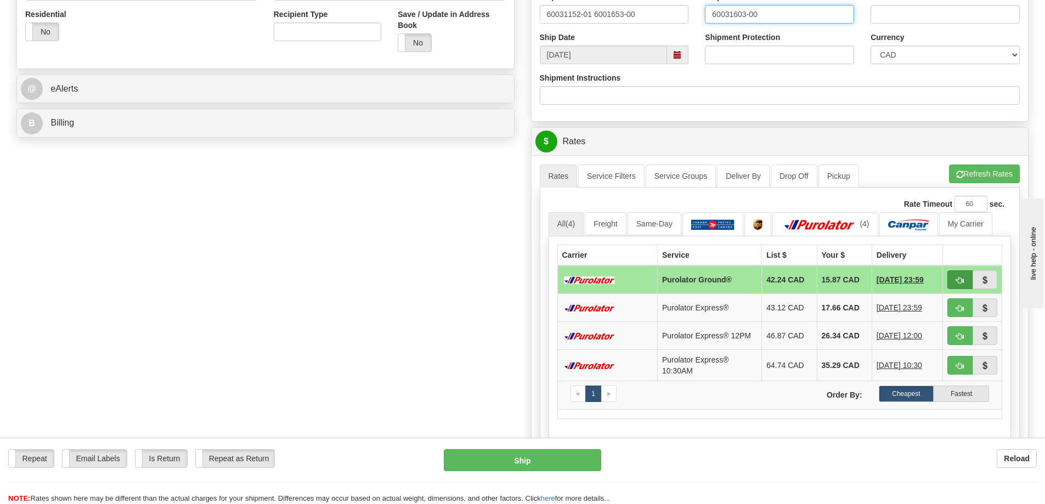
type input "60031603-00"
click at [968, 282] on button "button" at bounding box center [959, 279] width 25 height 19
type input "260"
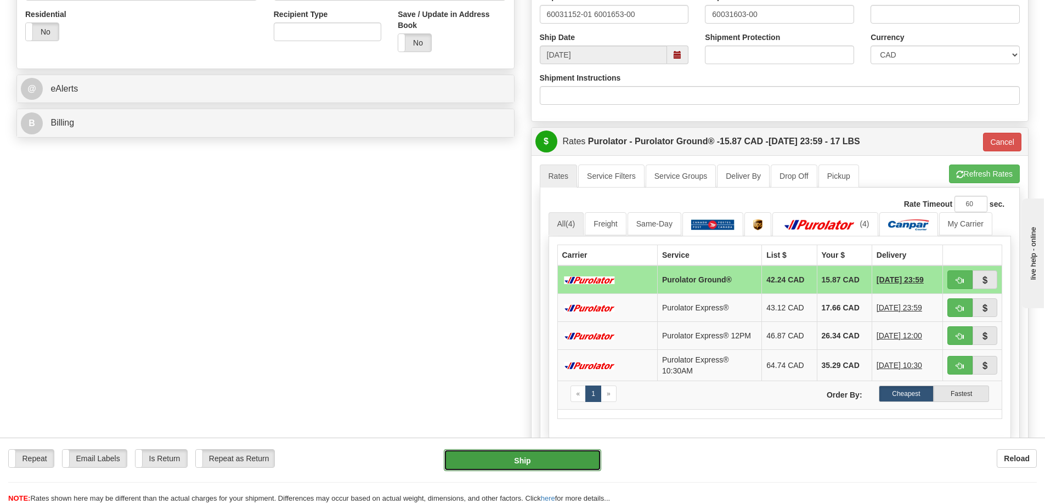
click at [541, 468] on button "Ship" at bounding box center [522, 460] width 157 height 22
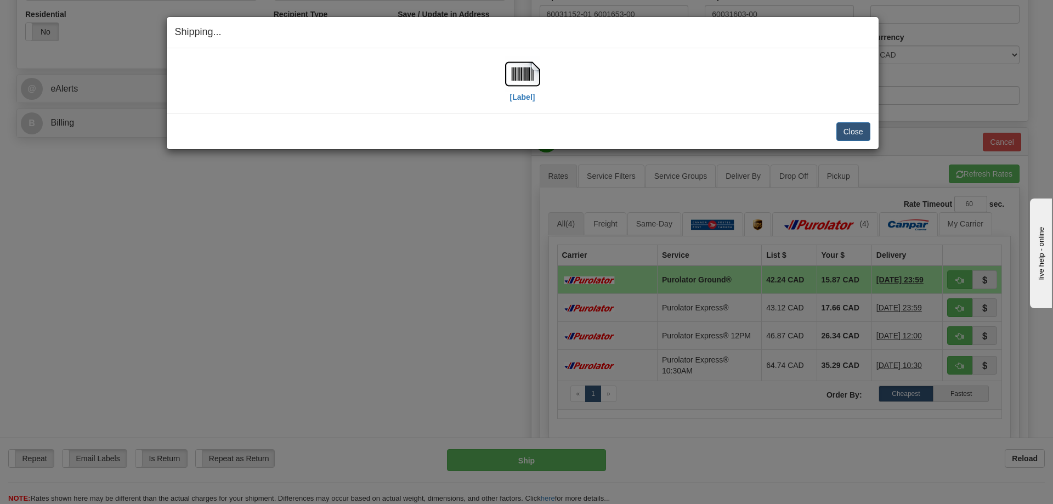
click at [390, 268] on div "Shipping... Your SHIPMENT will EXPIRE in [Label] IMPORTANT NOTICE Embassy / Con…" at bounding box center [526, 252] width 1053 height 504
click at [849, 127] on button "Close" at bounding box center [854, 131] width 34 height 19
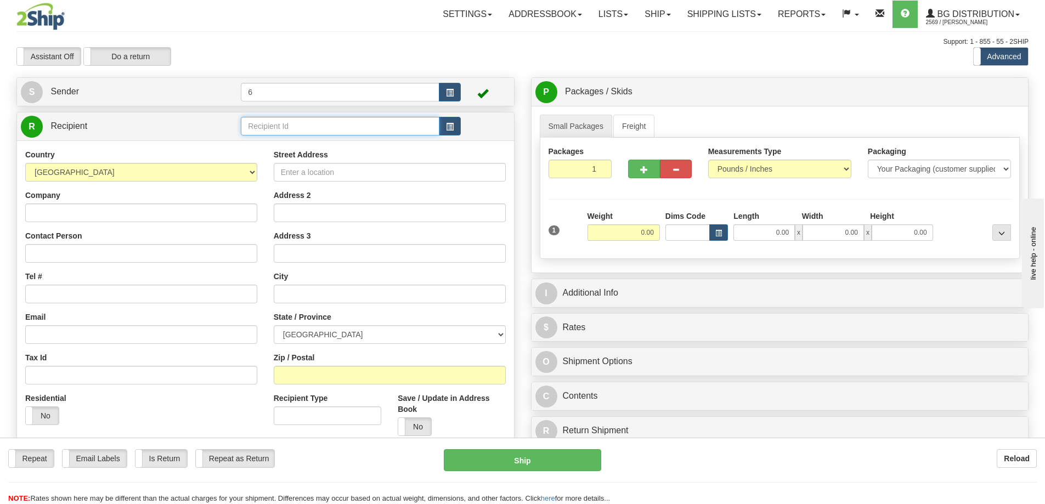
click at [340, 128] on input "text" at bounding box center [340, 126] width 199 height 19
type input "41010"
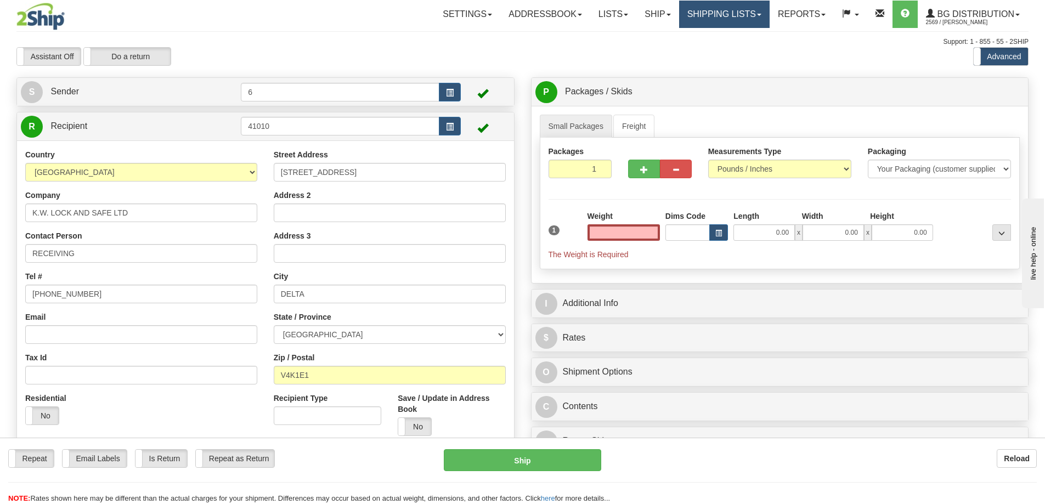
type input "0.00"
click at [702, 10] on link "Shipping lists" at bounding box center [724, 14] width 91 height 27
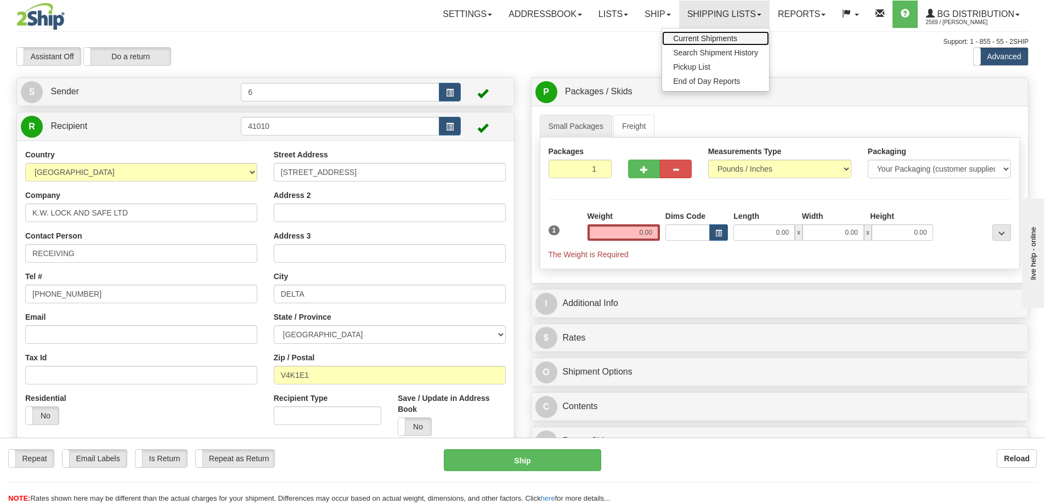
click at [737, 41] on link "Current Shipments" at bounding box center [715, 38] width 107 height 14
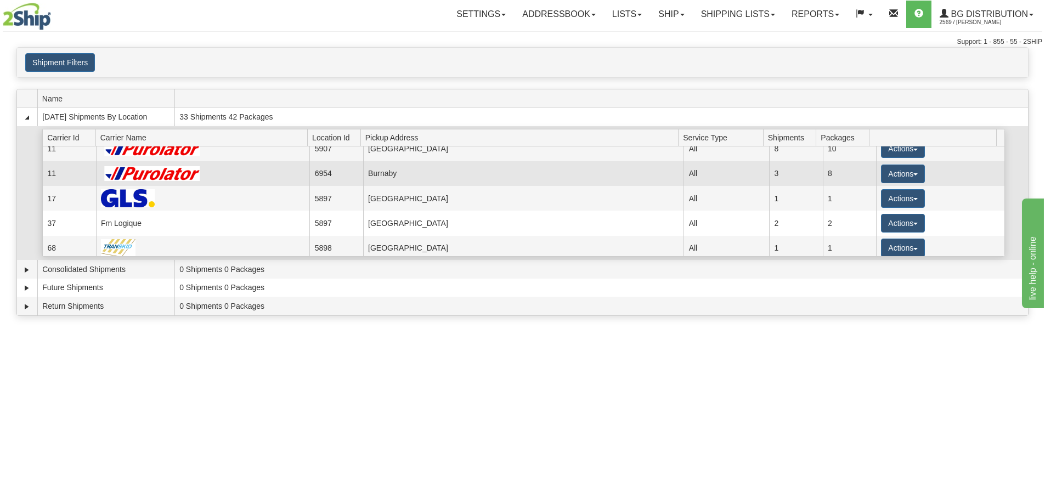
scroll to position [59, 0]
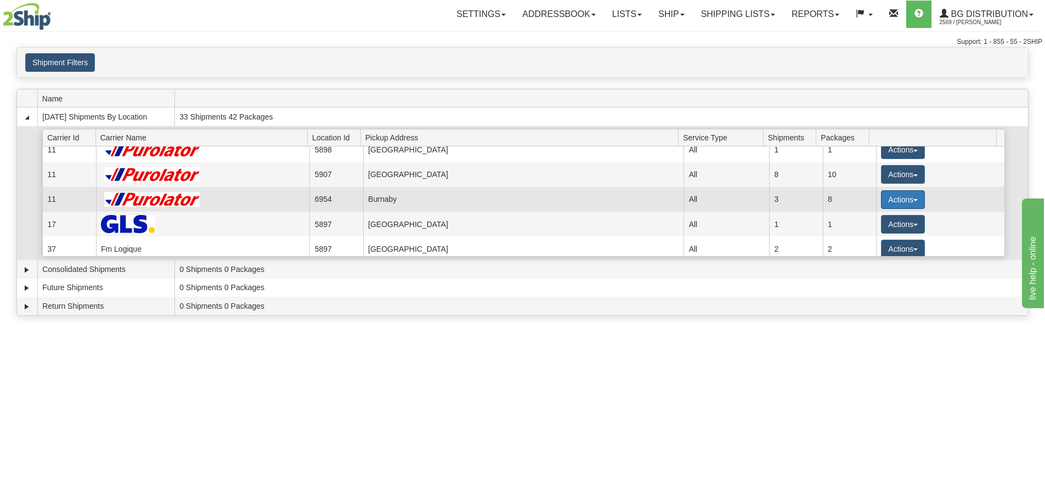
click at [899, 200] on button "Actions" at bounding box center [903, 199] width 44 height 19
click at [874, 221] on span "Details" at bounding box center [863, 220] width 30 height 8
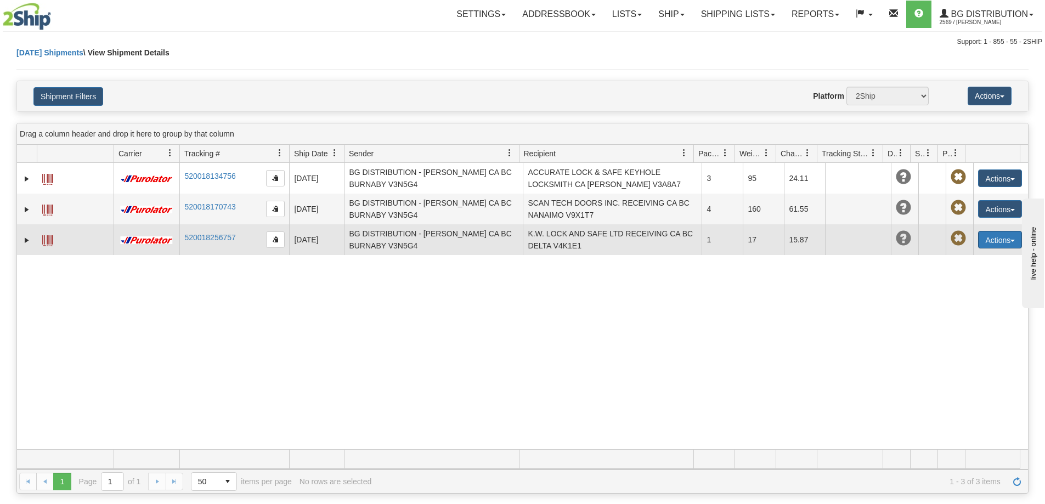
click at [996, 238] on button "Actions" at bounding box center [1000, 240] width 44 height 18
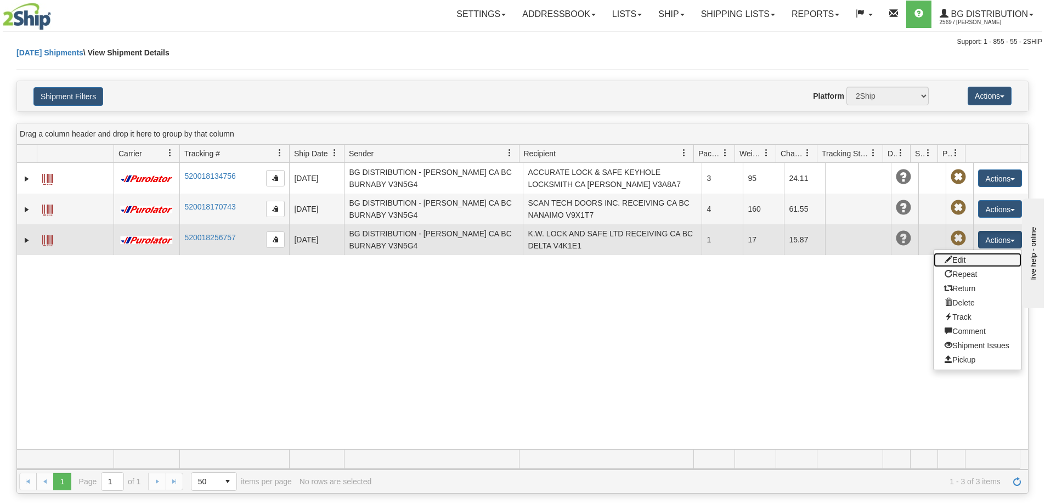
click at [979, 262] on link "Edit" at bounding box center [978, 260] width 88 height 14
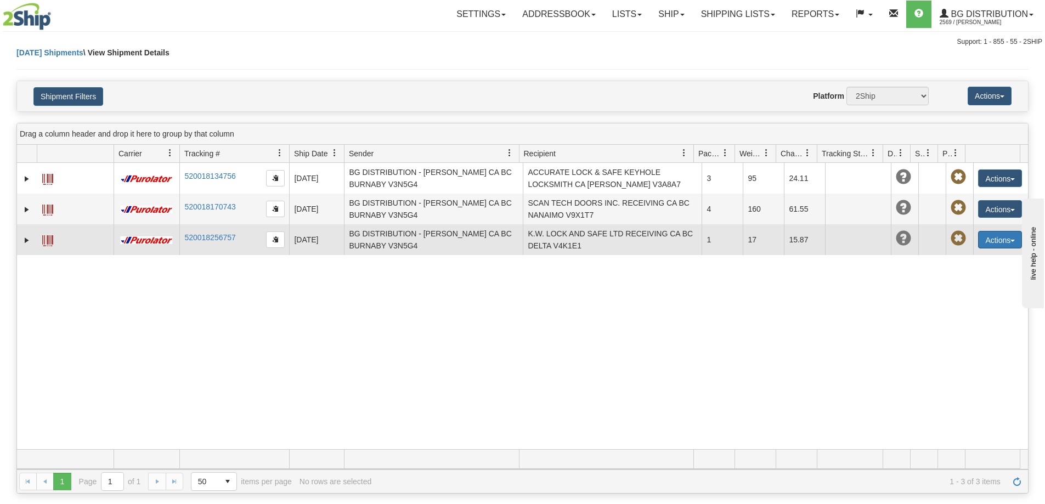
click at [998, 240] on button "Actions" at bounding box center [1000, 240] width 44 height 18
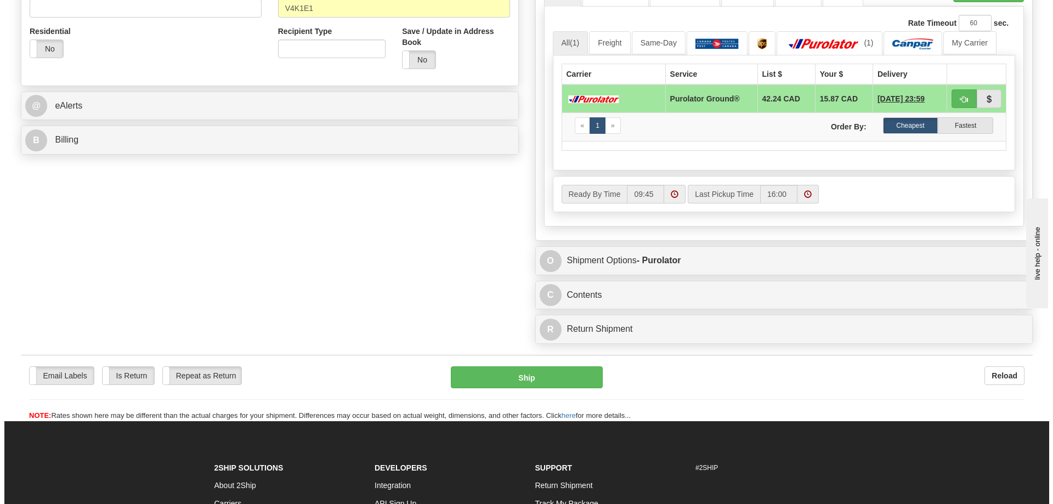
scroll to position [384, 0]
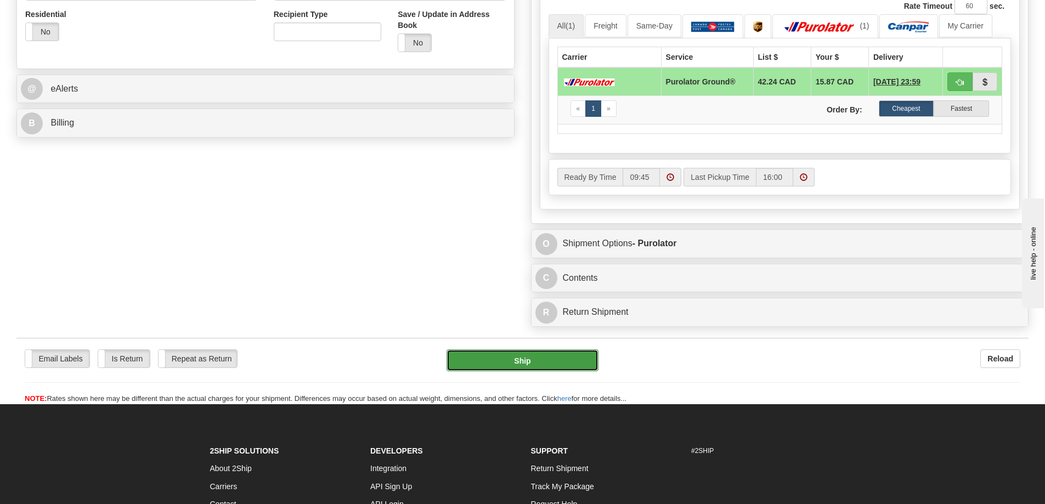
click at [527, 365] on button "Ship" at bounding box center [523, 360] width 152 height 22
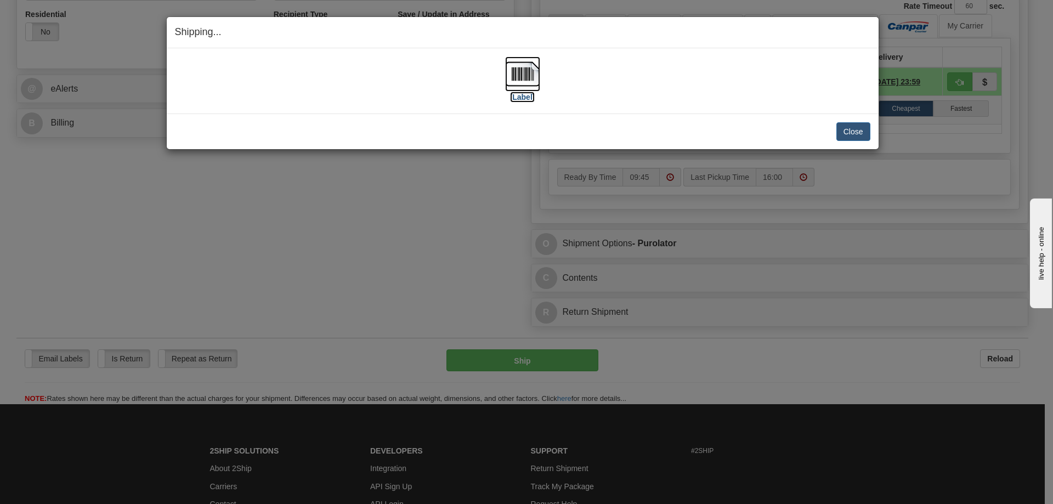
click at [517, 80] on img at bounding box center [522, 74] width 35 height 35
